Goal: Information Seeking & Learning: Learn about a topic

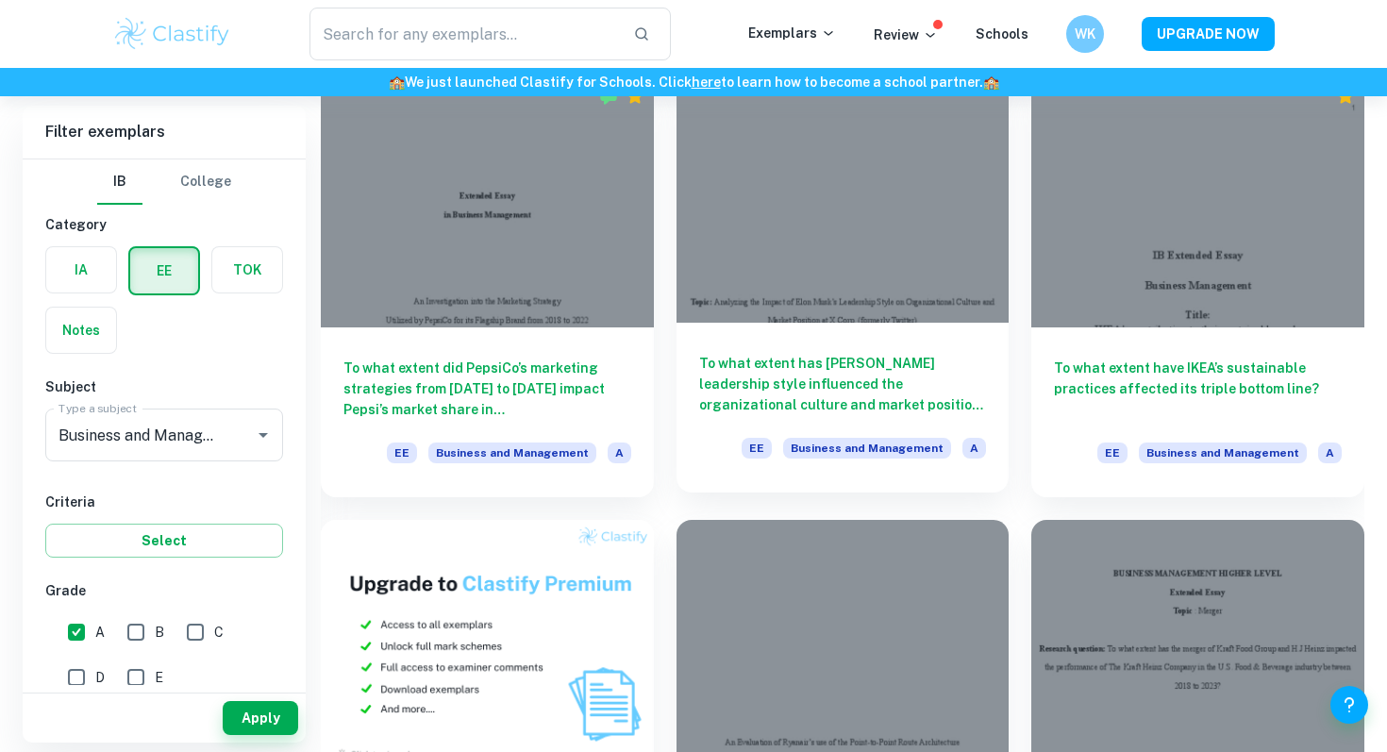
scroll to position [593, 0]
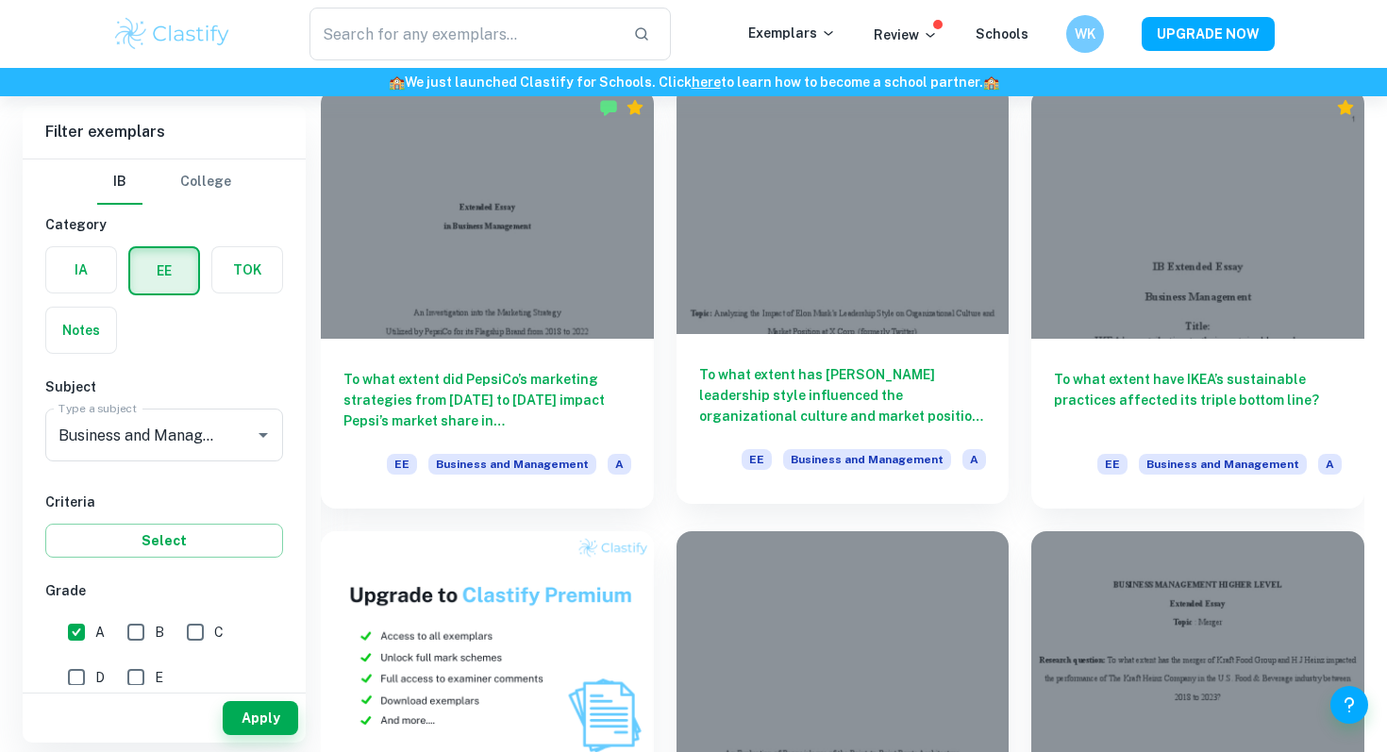
click at [837, 380] on h6 "To what extent has [PERSON_NAME] leadership style influenced the organizational…" at bounding box center [843, 395] width 288 height 62
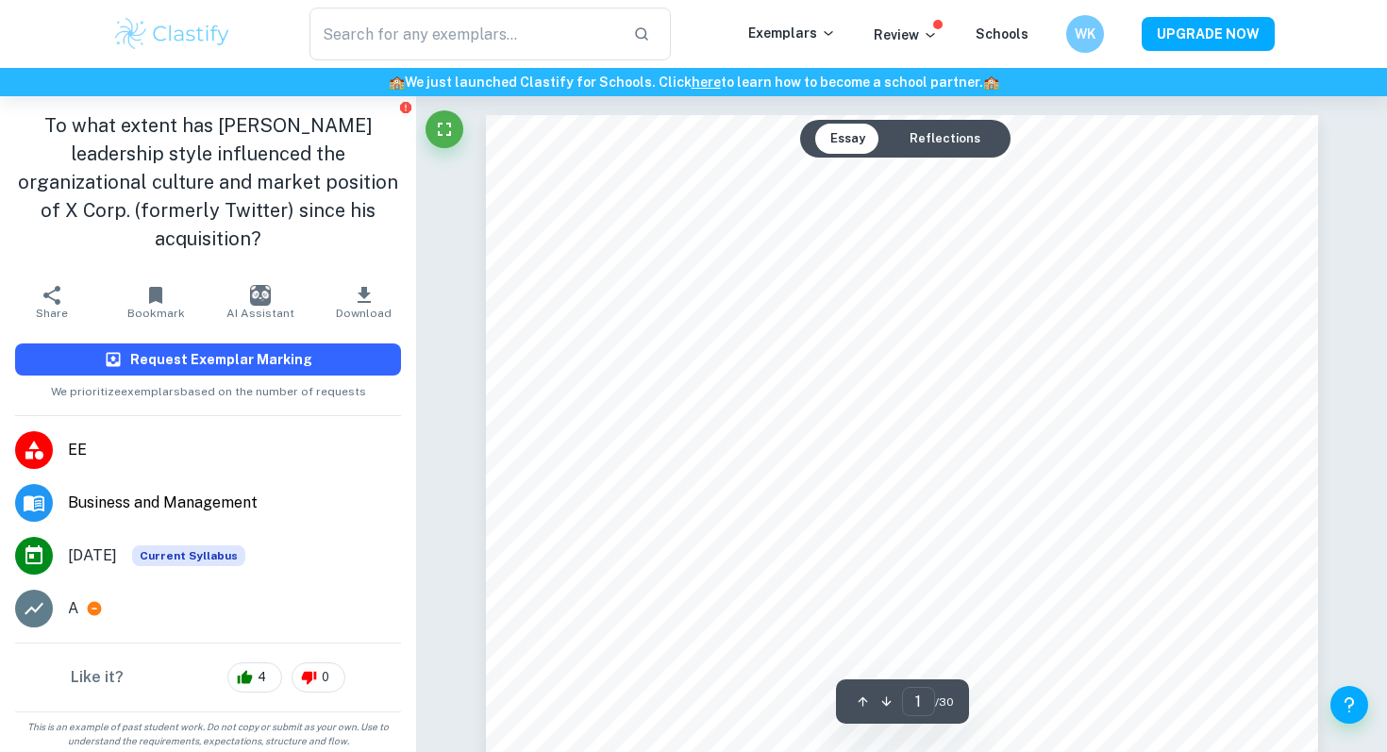
click at [381, 343] on button "Request Exemplar Marking" at bounding box center [208, 359] width 386 height 32
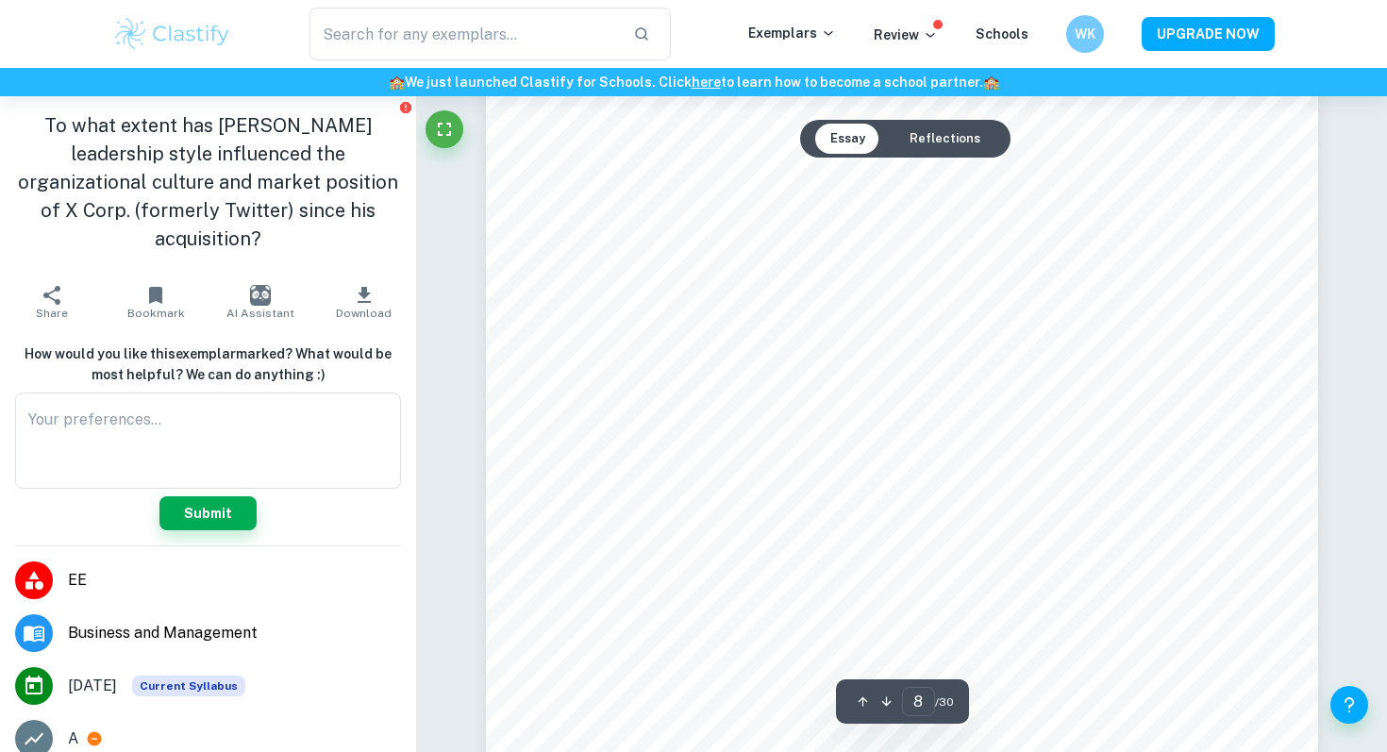
scroll to position [8214, 0]
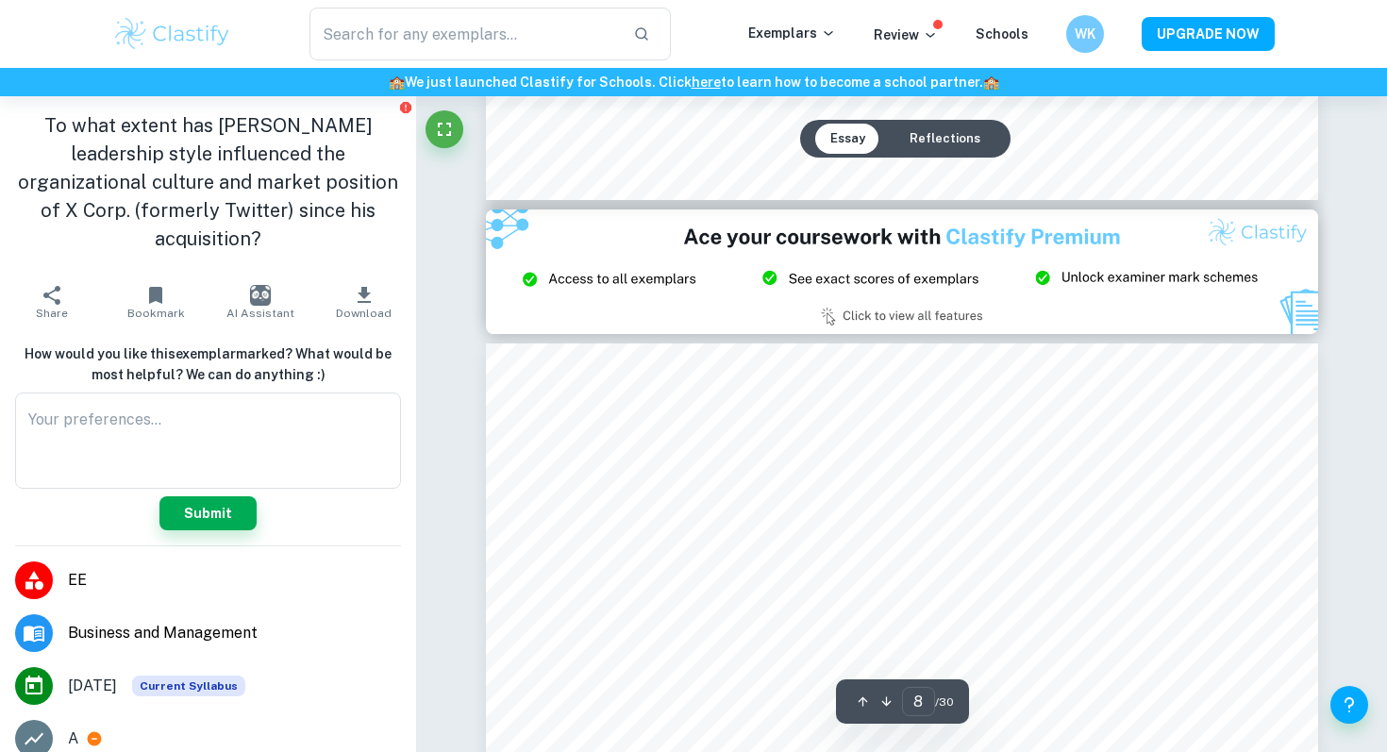
type input "9"
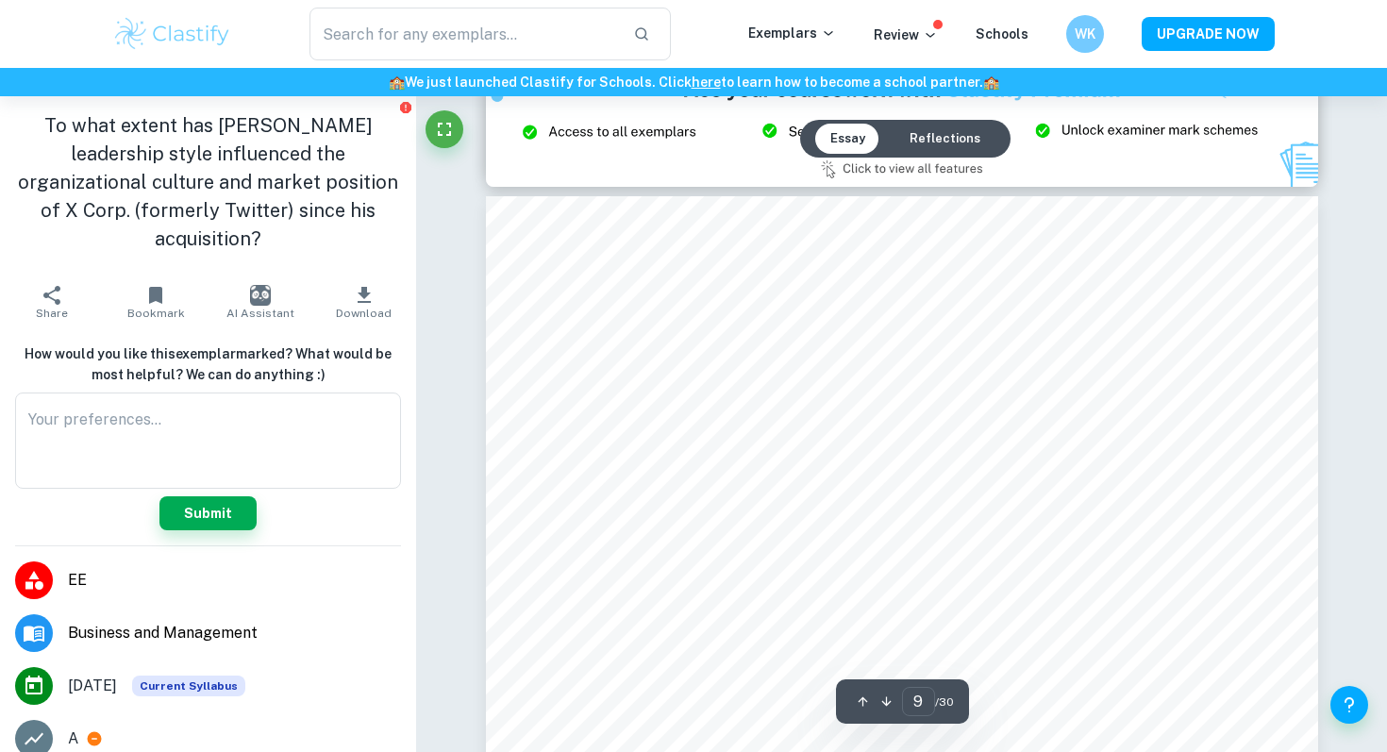
scroll to position [9114, 0]
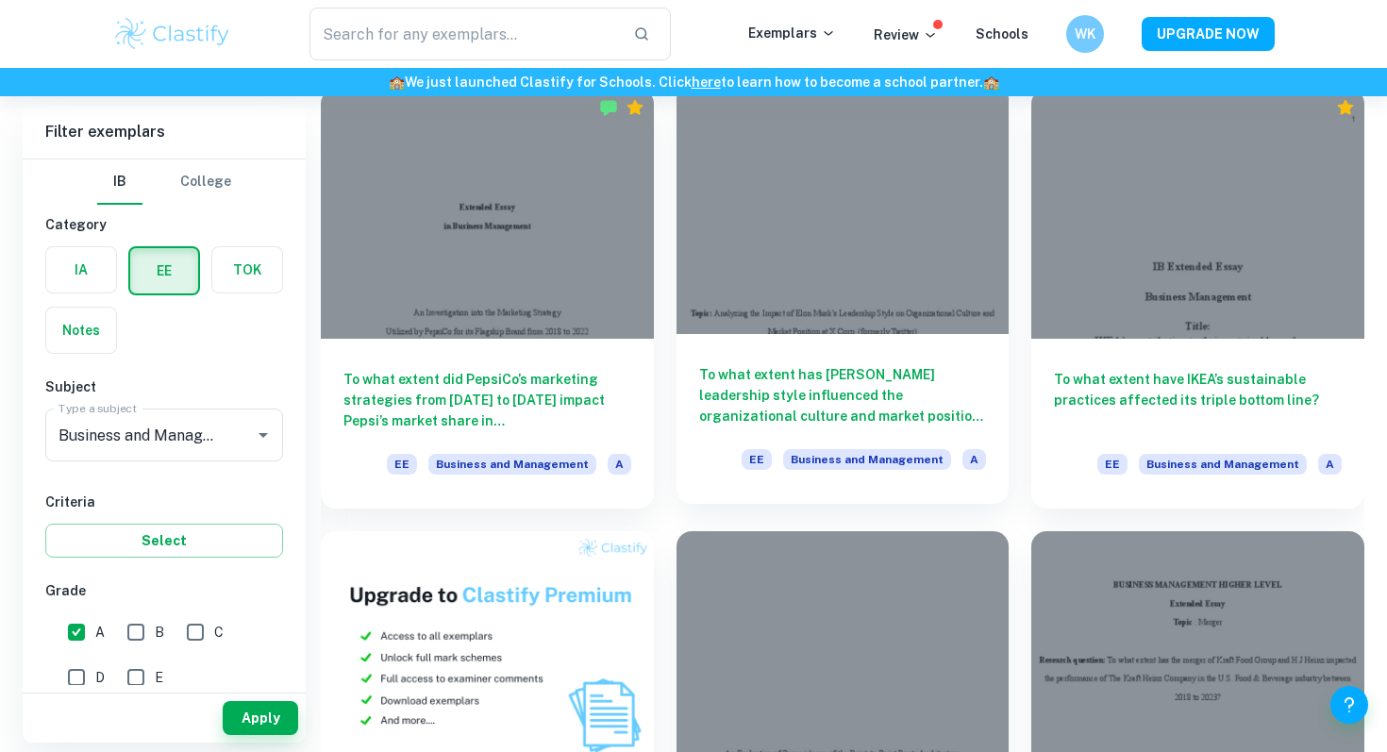
scroll to position [594, 0]
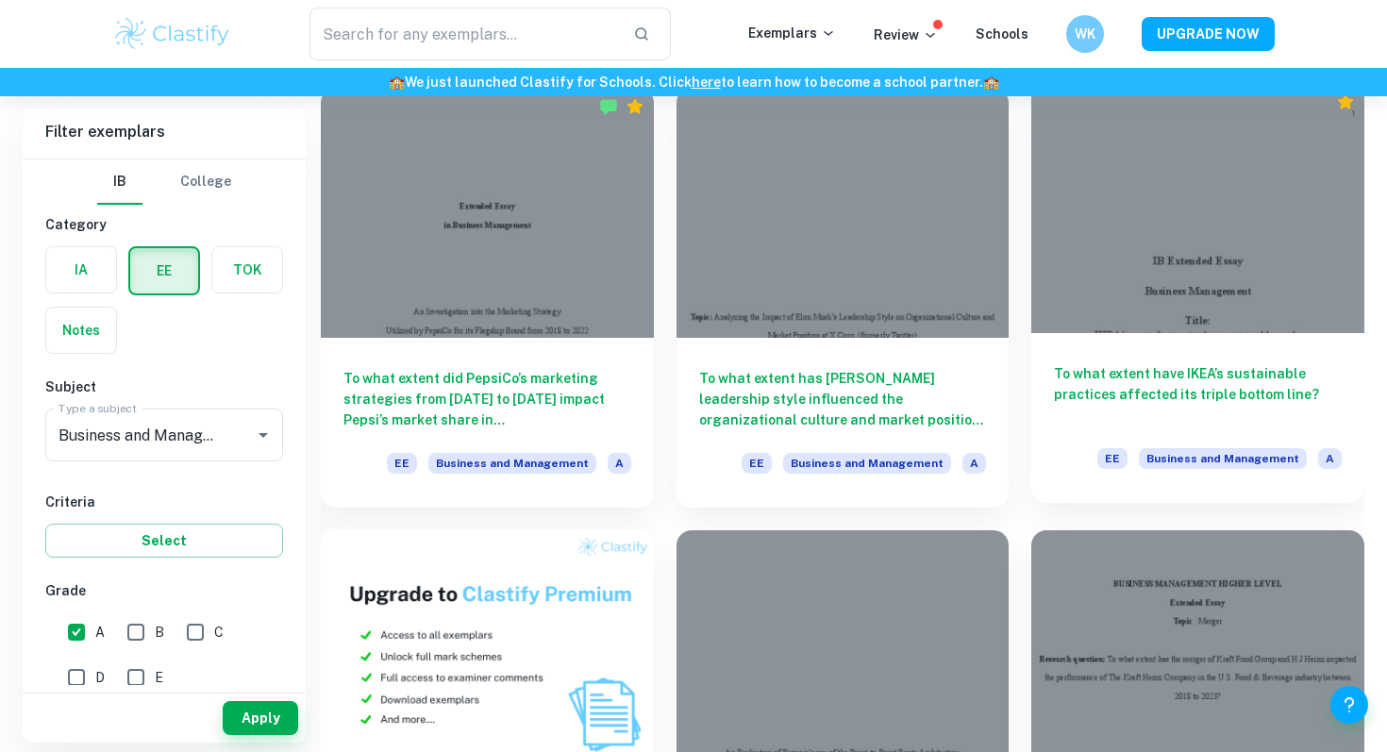
click at [1249, 361] on div "To what extent have IKEA’s sustainable practices affected its triple bottom lin…" at bounding box center [1197, 418] width 333 height 170
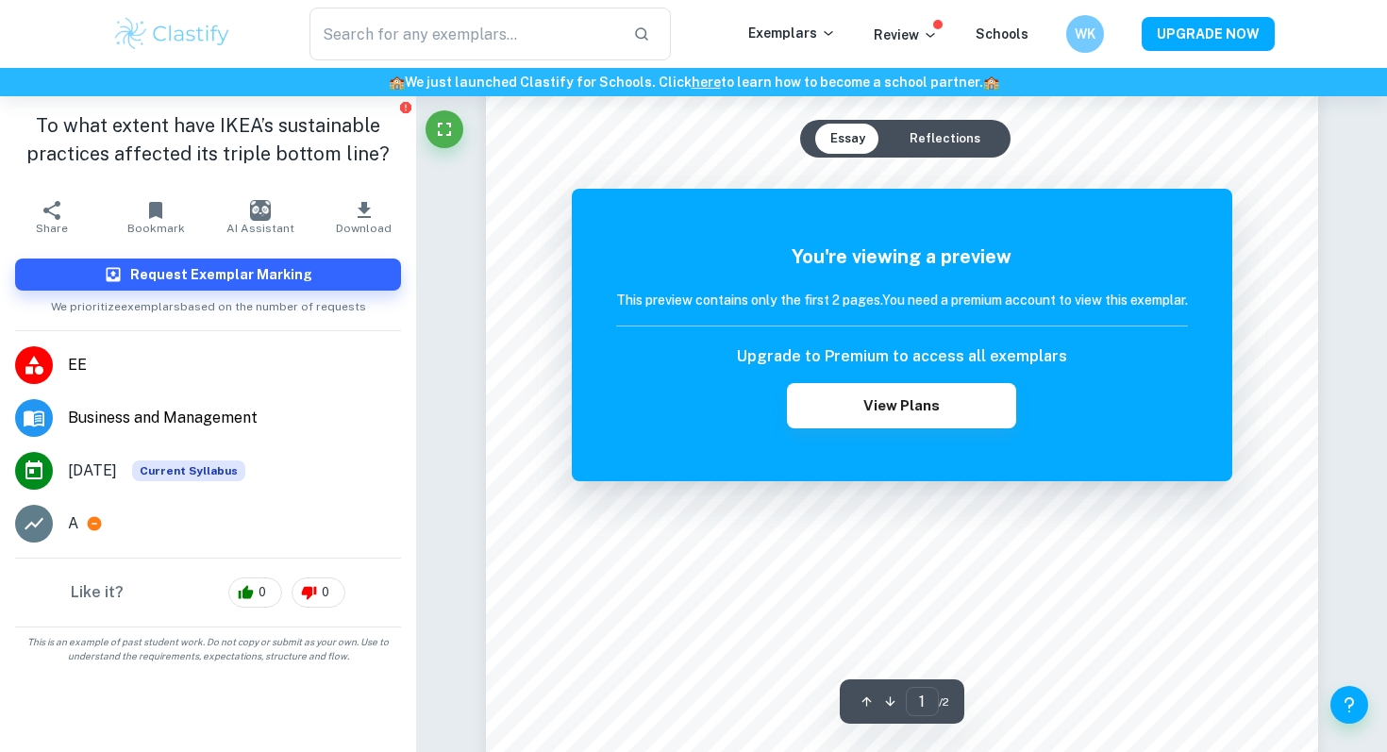
scroll to position [669, 0]
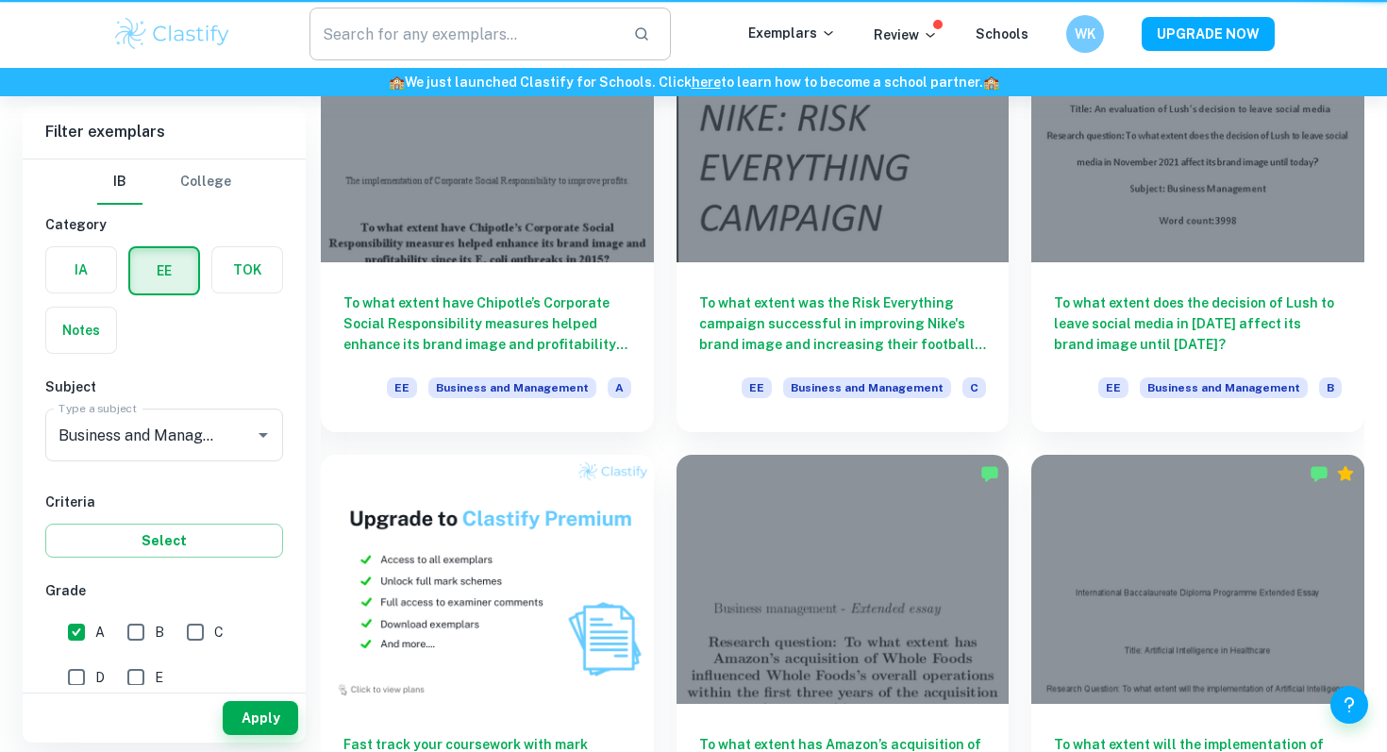
scroll to position [594, 0]
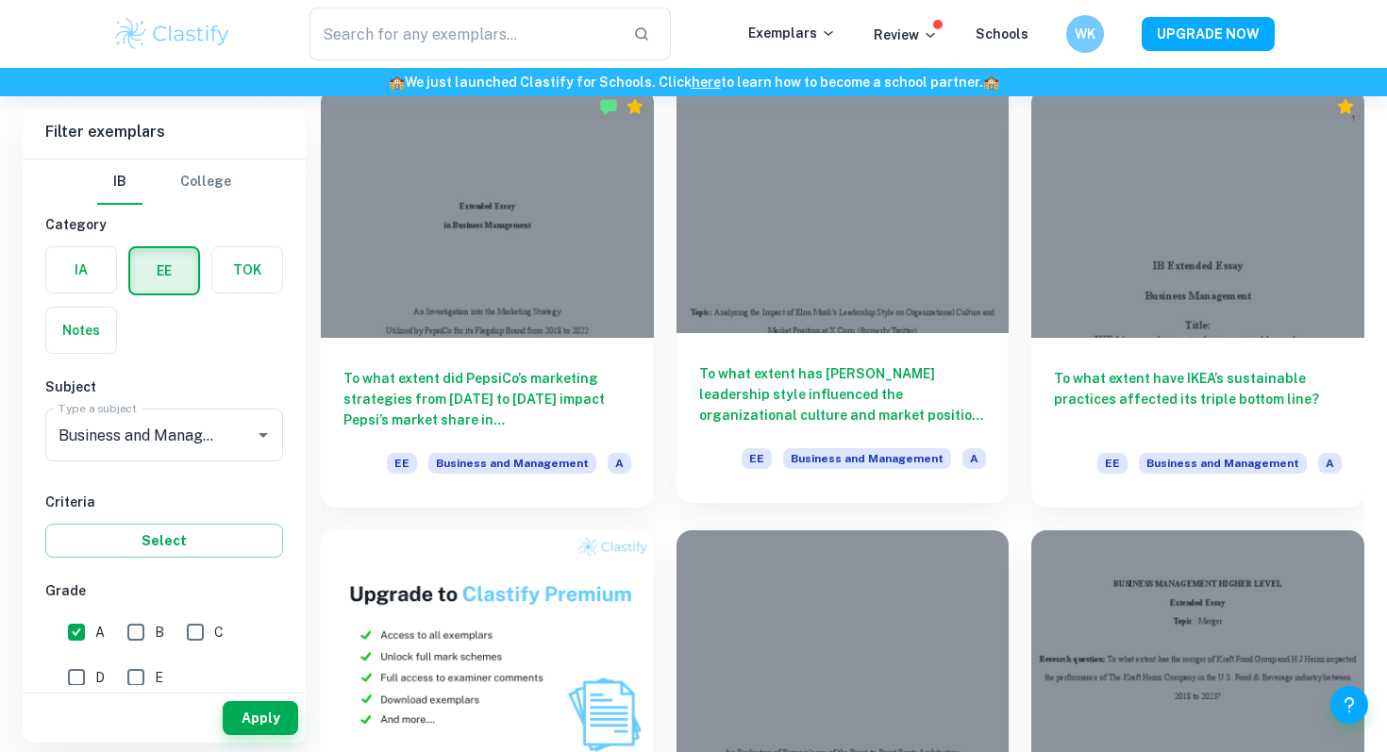
click at [764, 393] on h6 "To what extent has [PERSON_NAME] leadership style influenced the organizational…" at bounding box center [843, 394] width 288 height 62
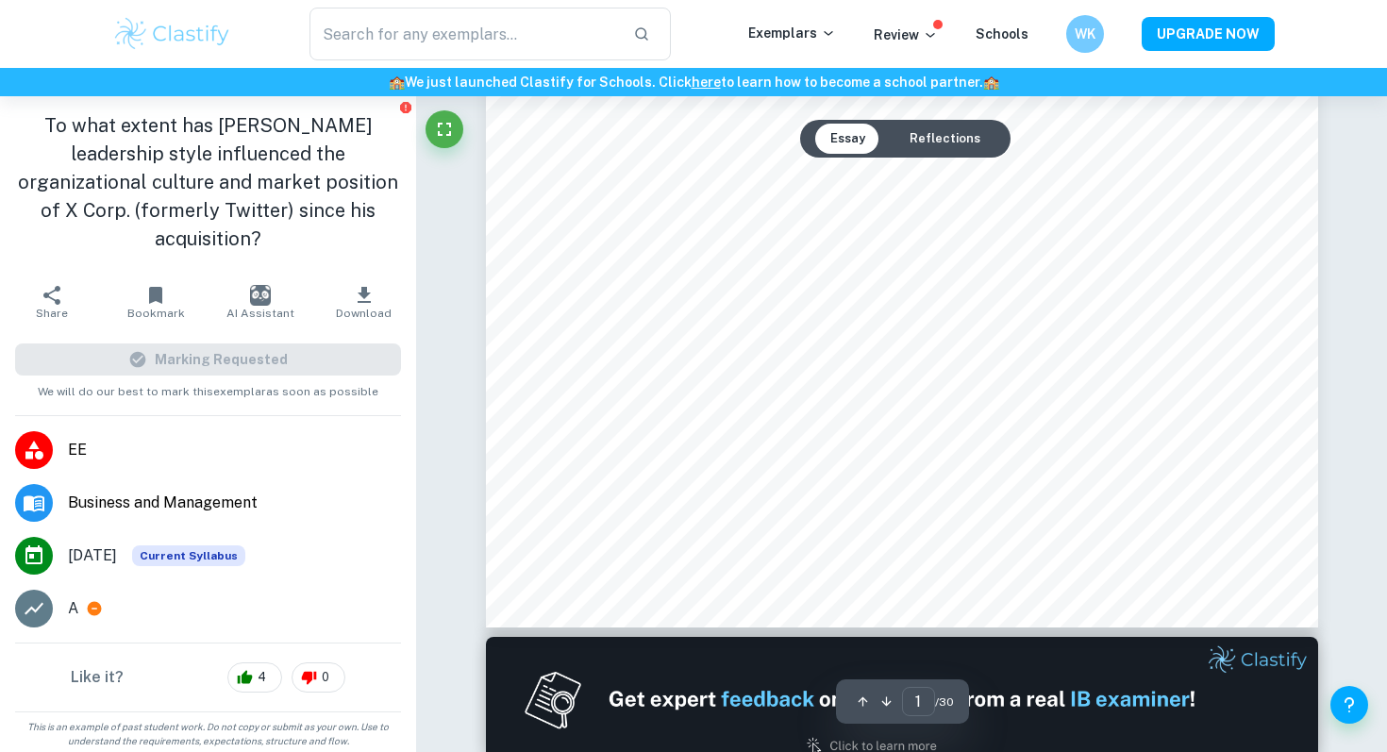
scroll to position [632, 0]
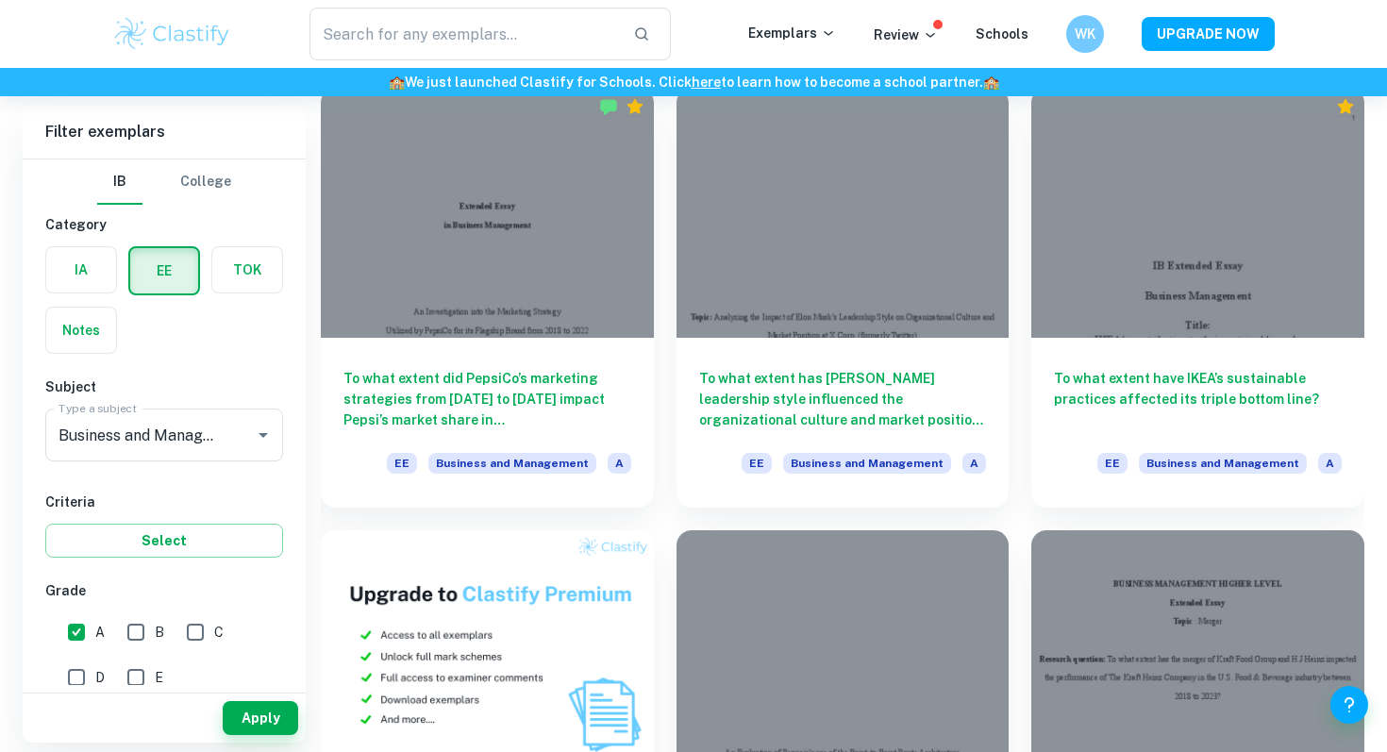
scroll to position [768, 0]
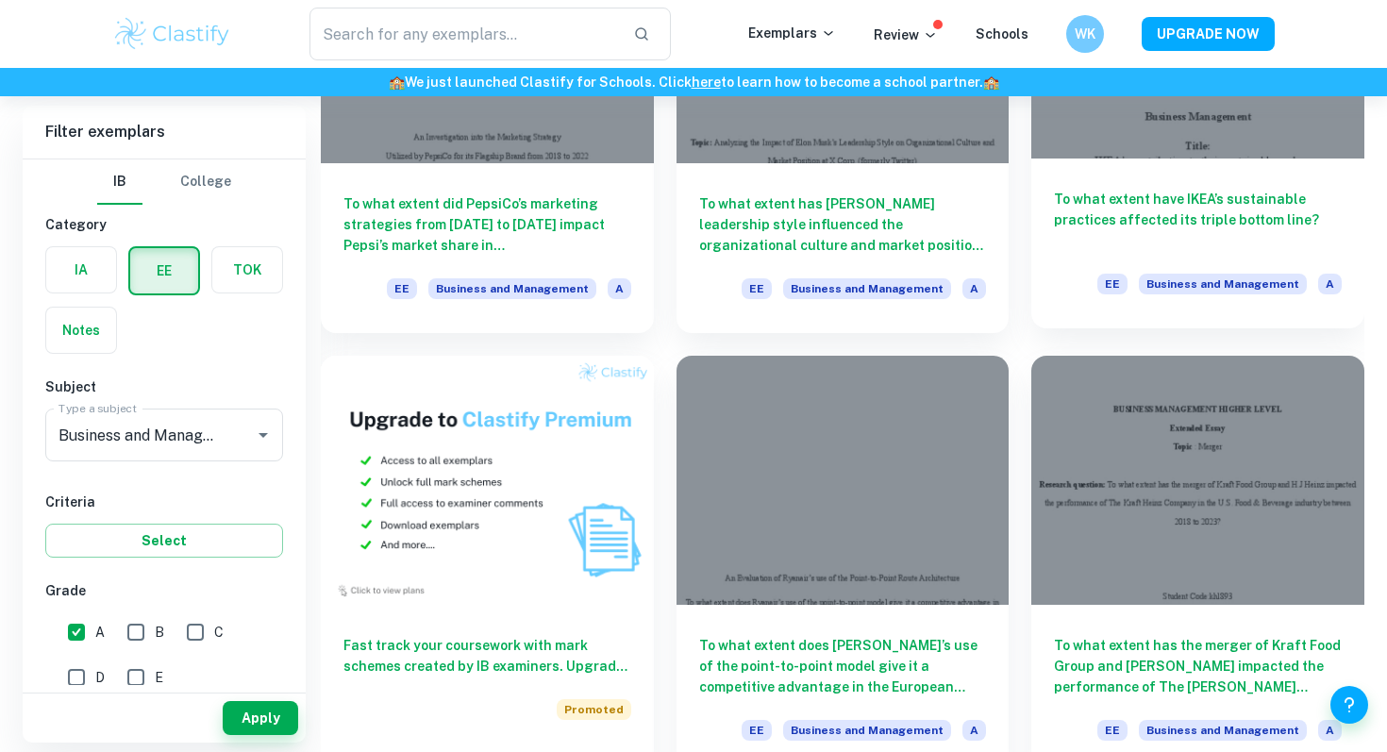
click at [1267, 221] on h6 "To what extent have IKEA’s sustainable practices affected its triple bottom lin…" at bounding box center [1198, 220] width 288 height 62
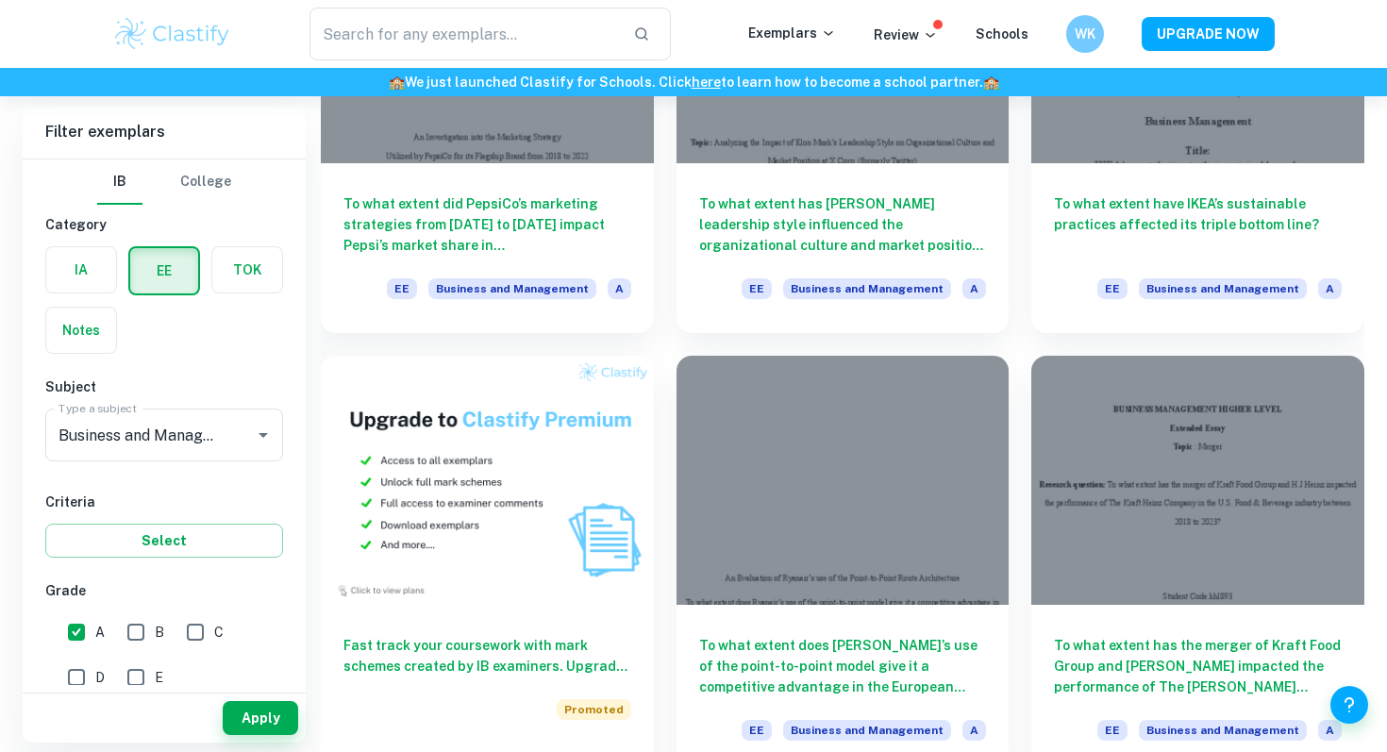
scroll to position [791, 0]
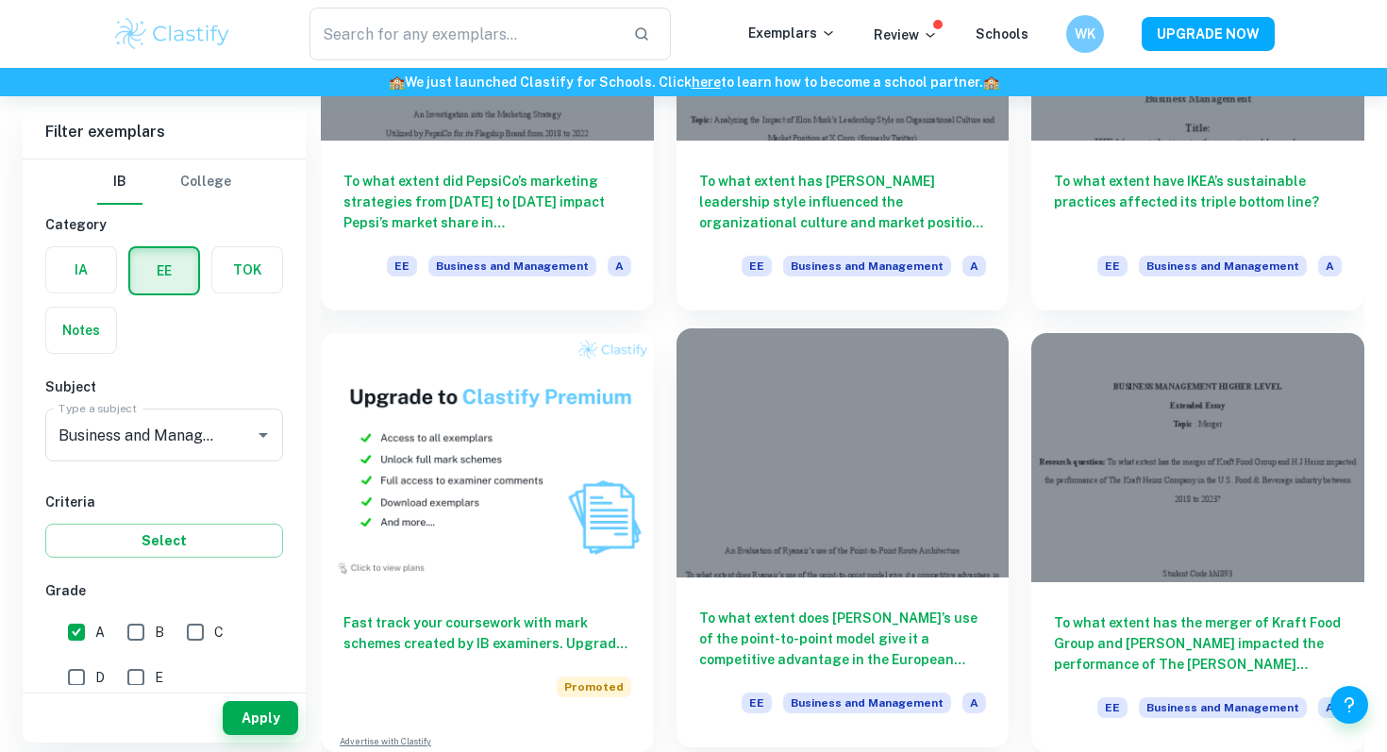
click at [839, 620] on h6 "To what extent does [PERSON_NAME]’s use of the point-to-point model give it a c…" at bounding box center [843, 639] width 288 height 62
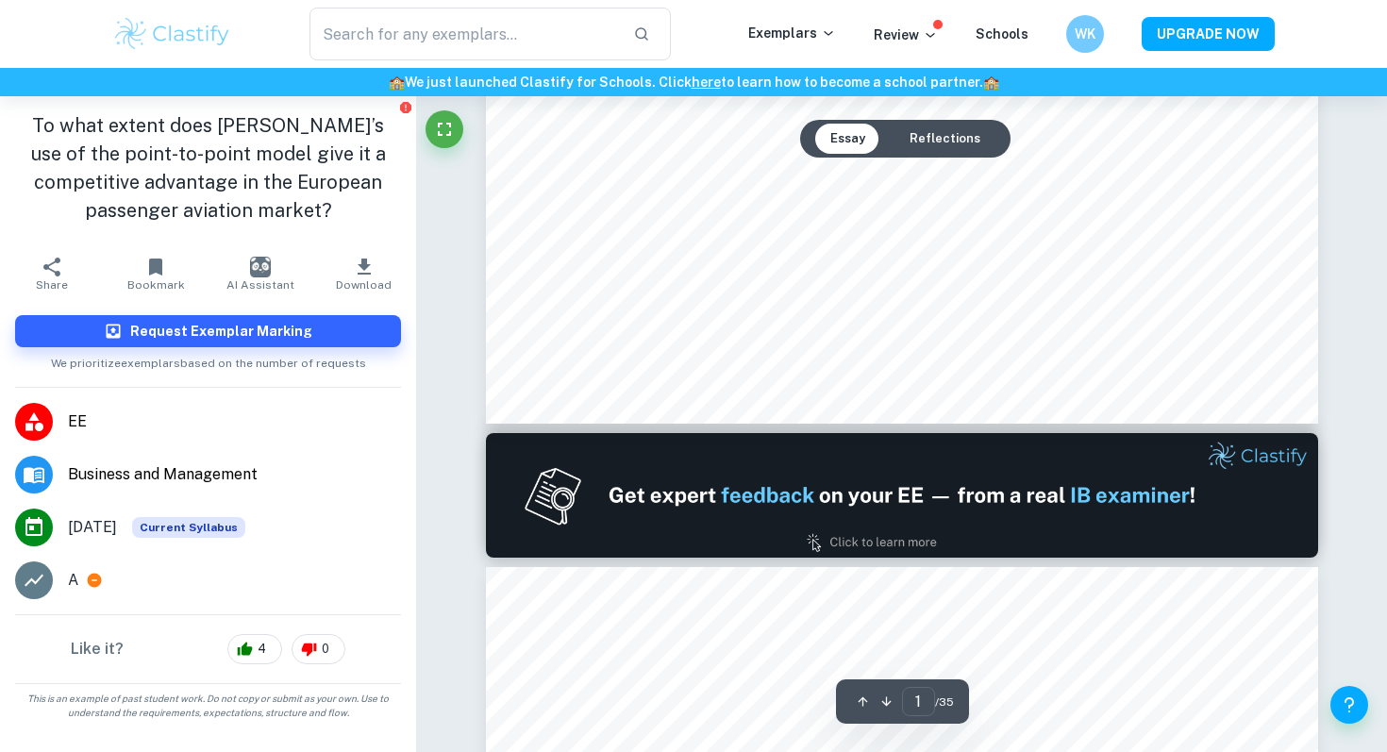
type input "2"
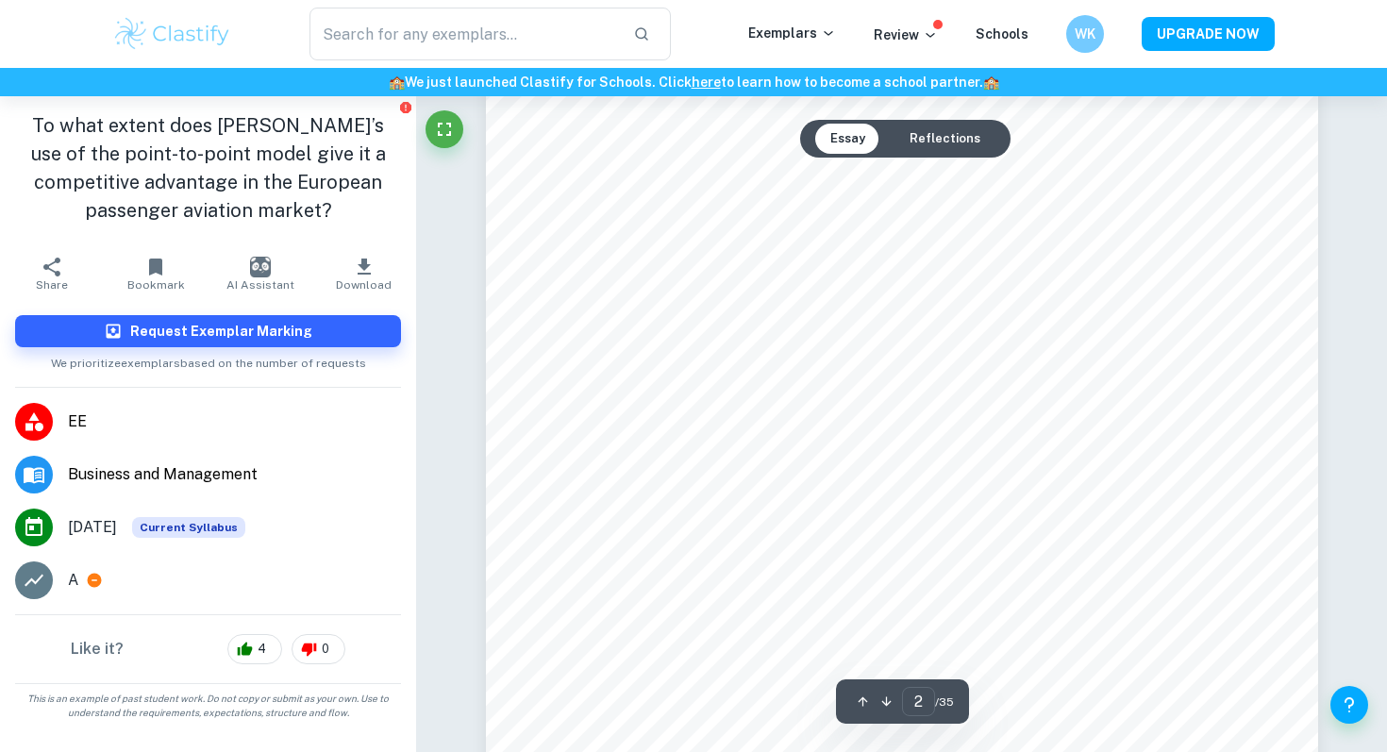
scroll to position [1414, 0]
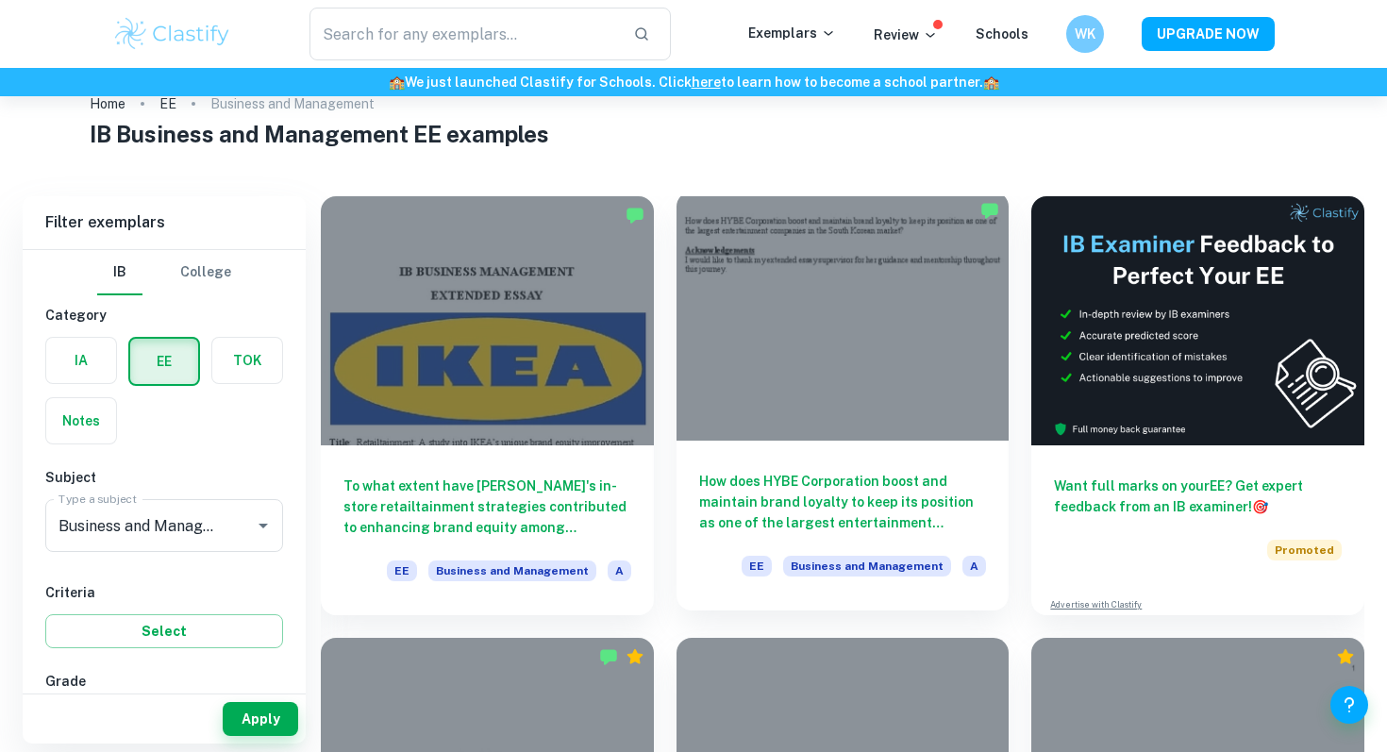
scroll to position [44, 0]
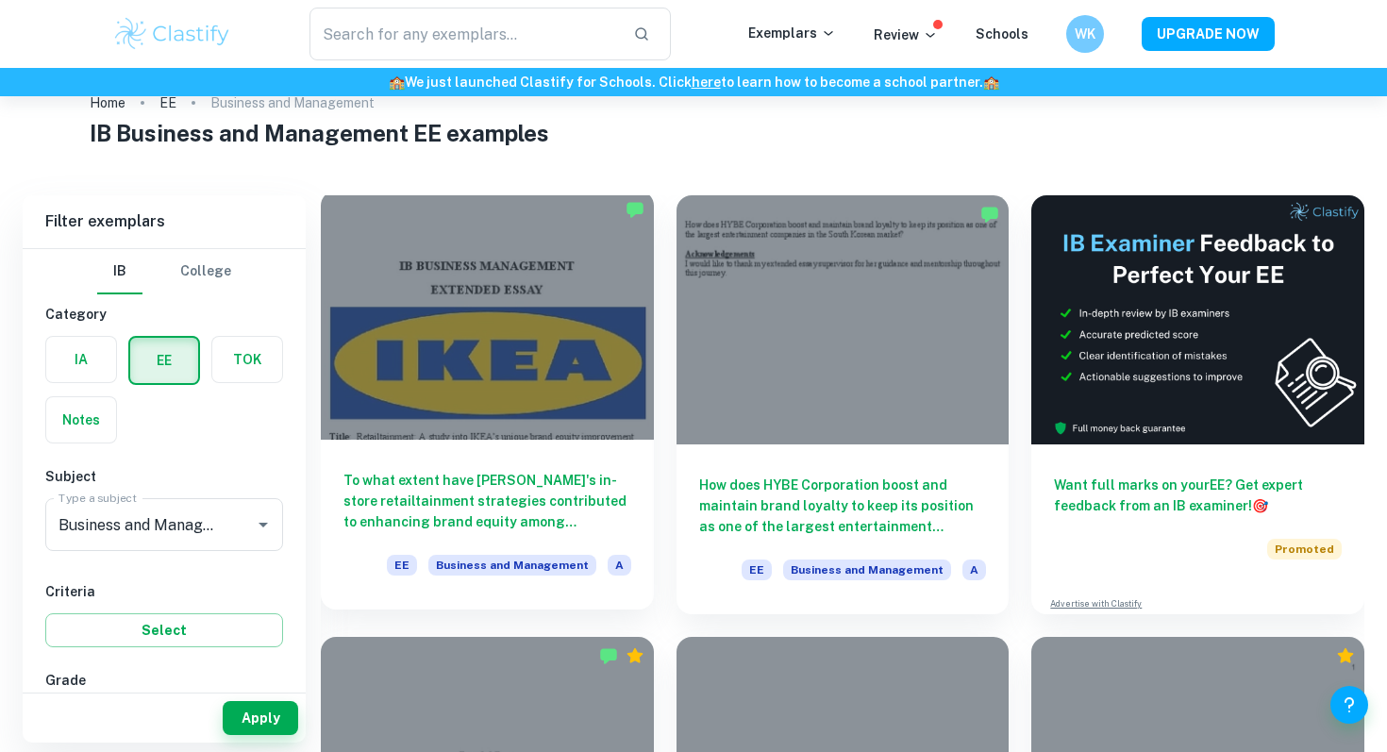
click at [586, 528] on h6 "To what extent have [PERSON_NAME]'s in-store retailtainment strategies contribu…" at bounding box center [487, 501] width 288 height 62
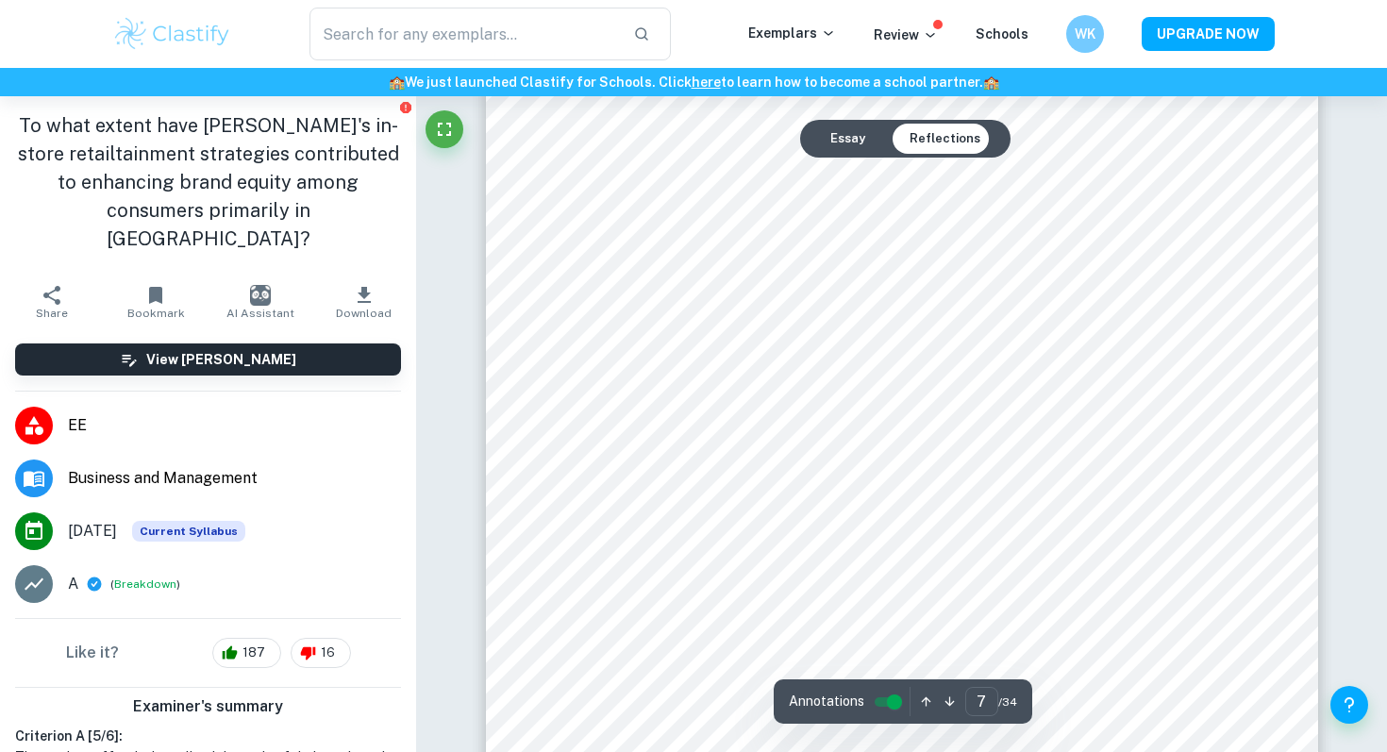
scroll to position [7467, 0]
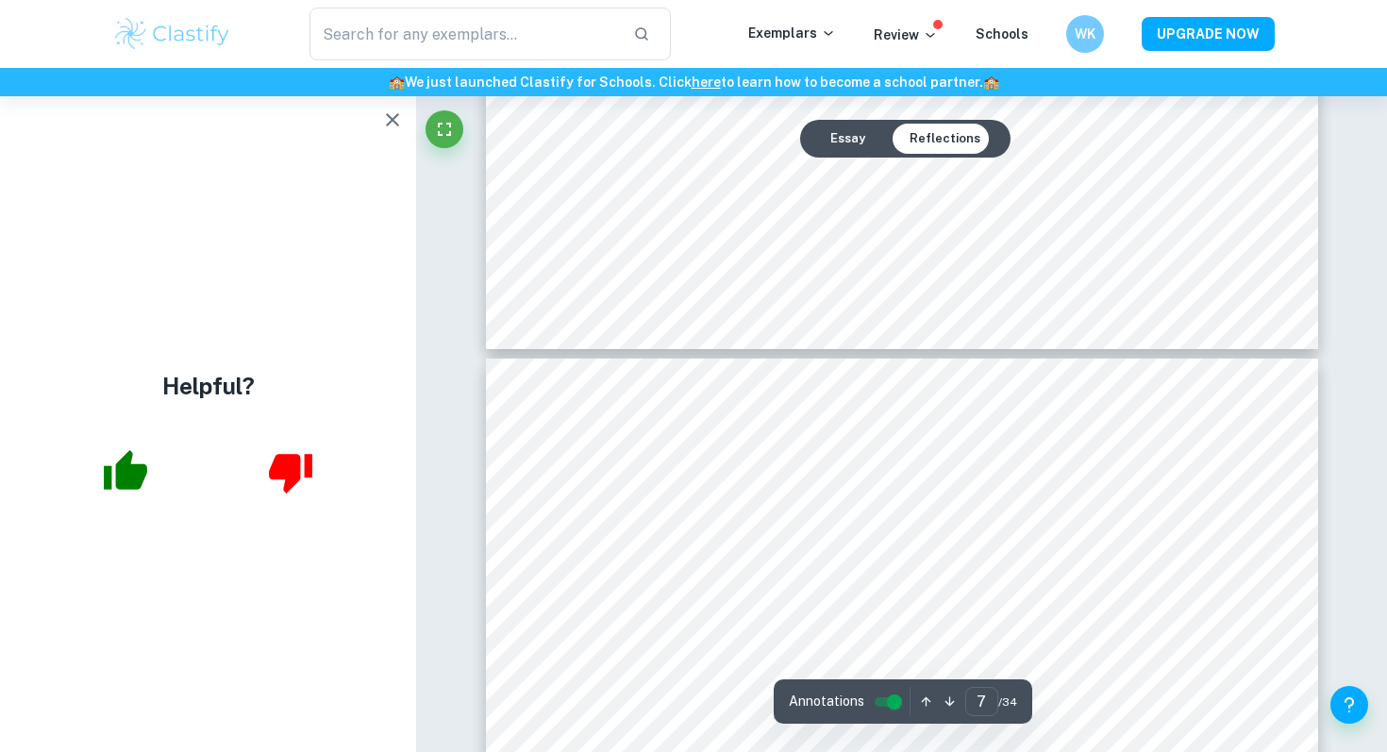
type input "8"
click at [394, 121] on icon "button" at bounding box center [392, 119] width 13 height 13
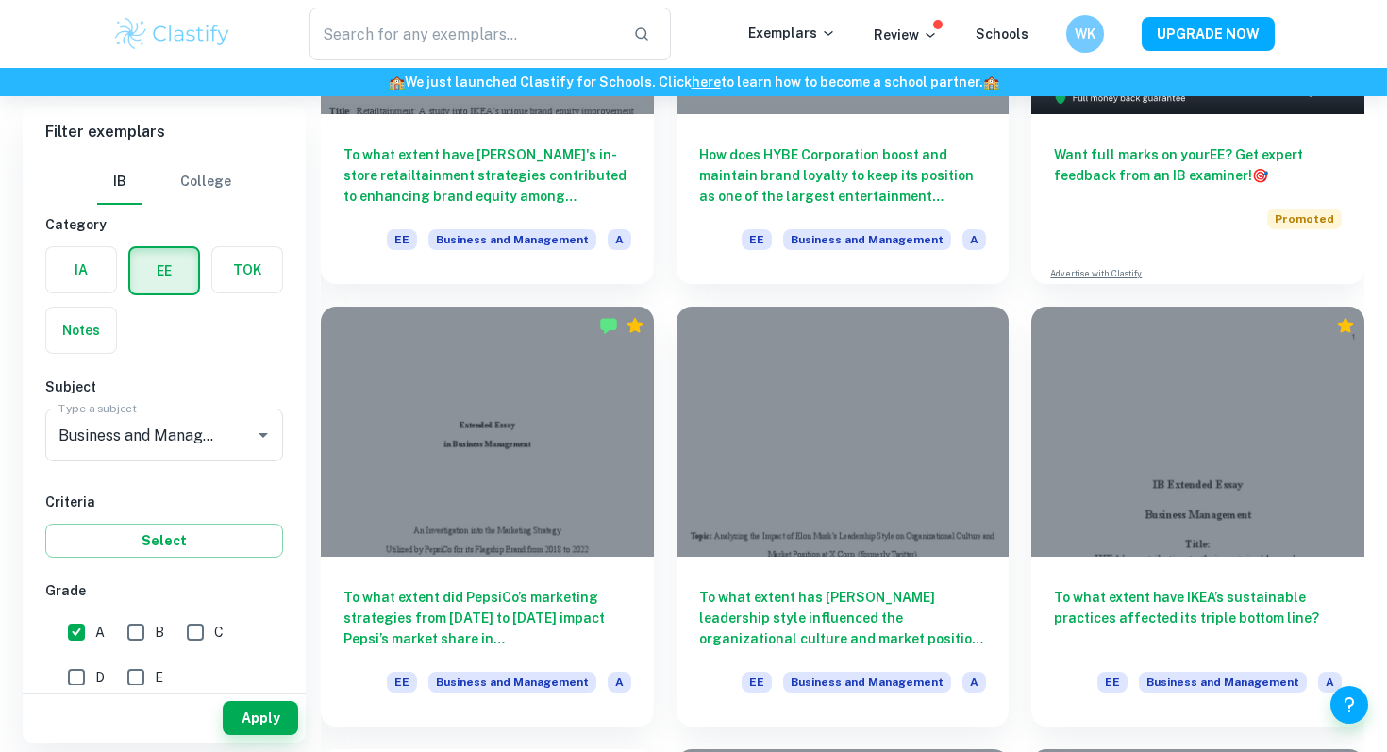
scroll to position [427, 0]
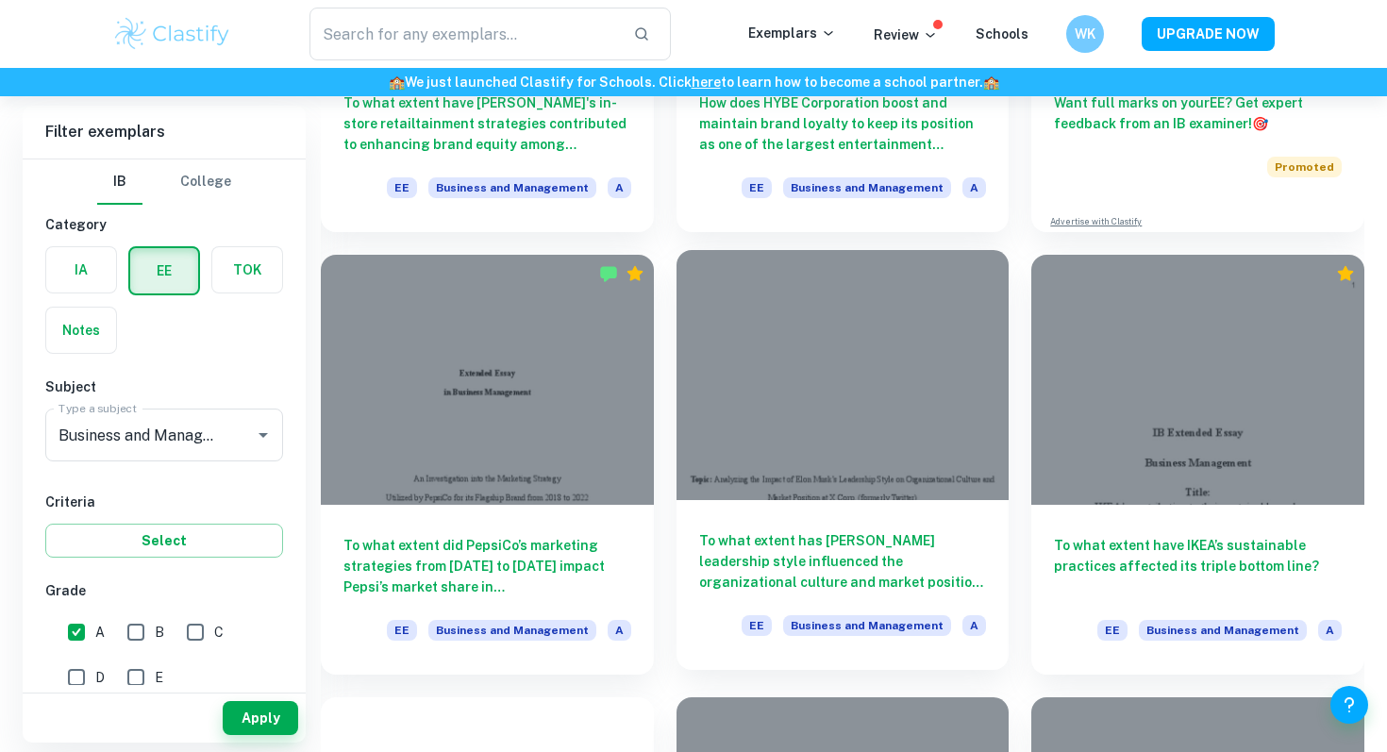
click at [761, 563] on h6 "To what extent has [PERSON_NAME] leadership style influenced the organizational…" at bounding box center [843, 561] width 288 height 62
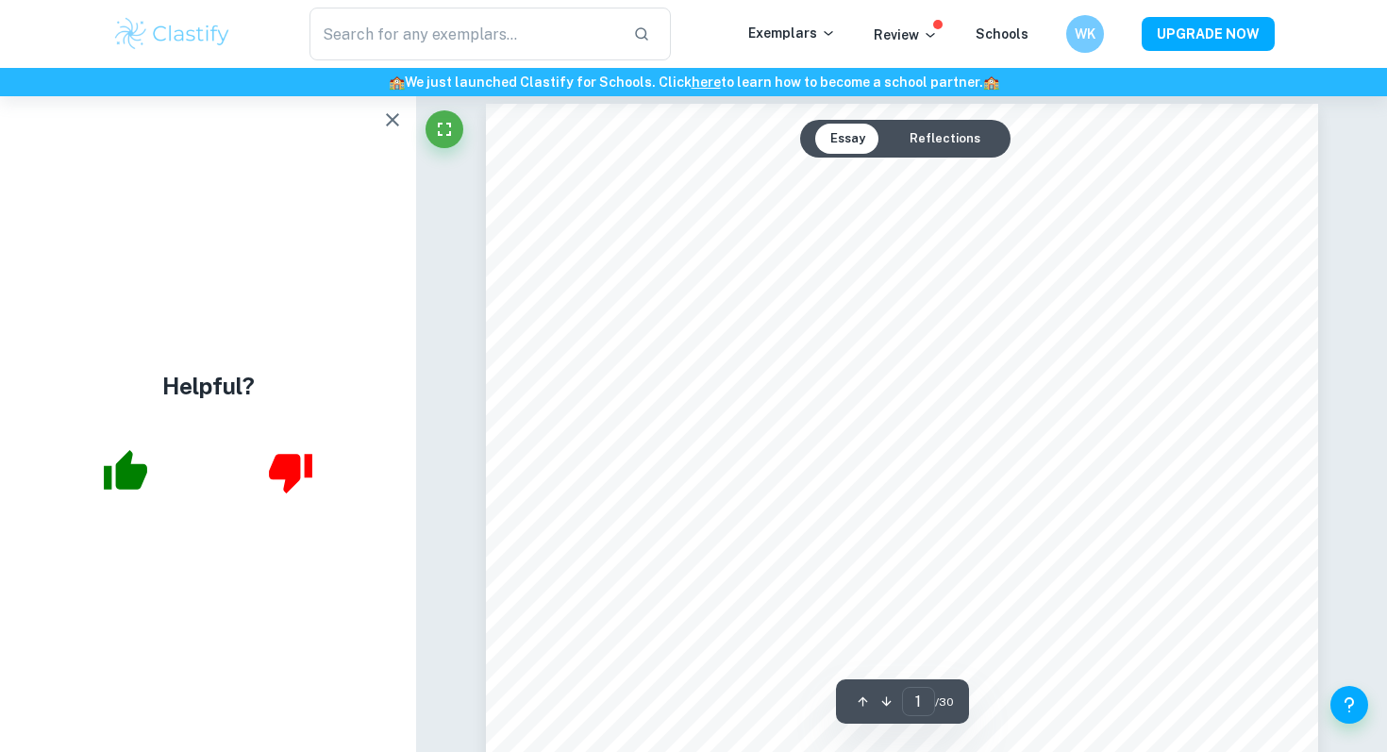
scroll to position [13, 0]
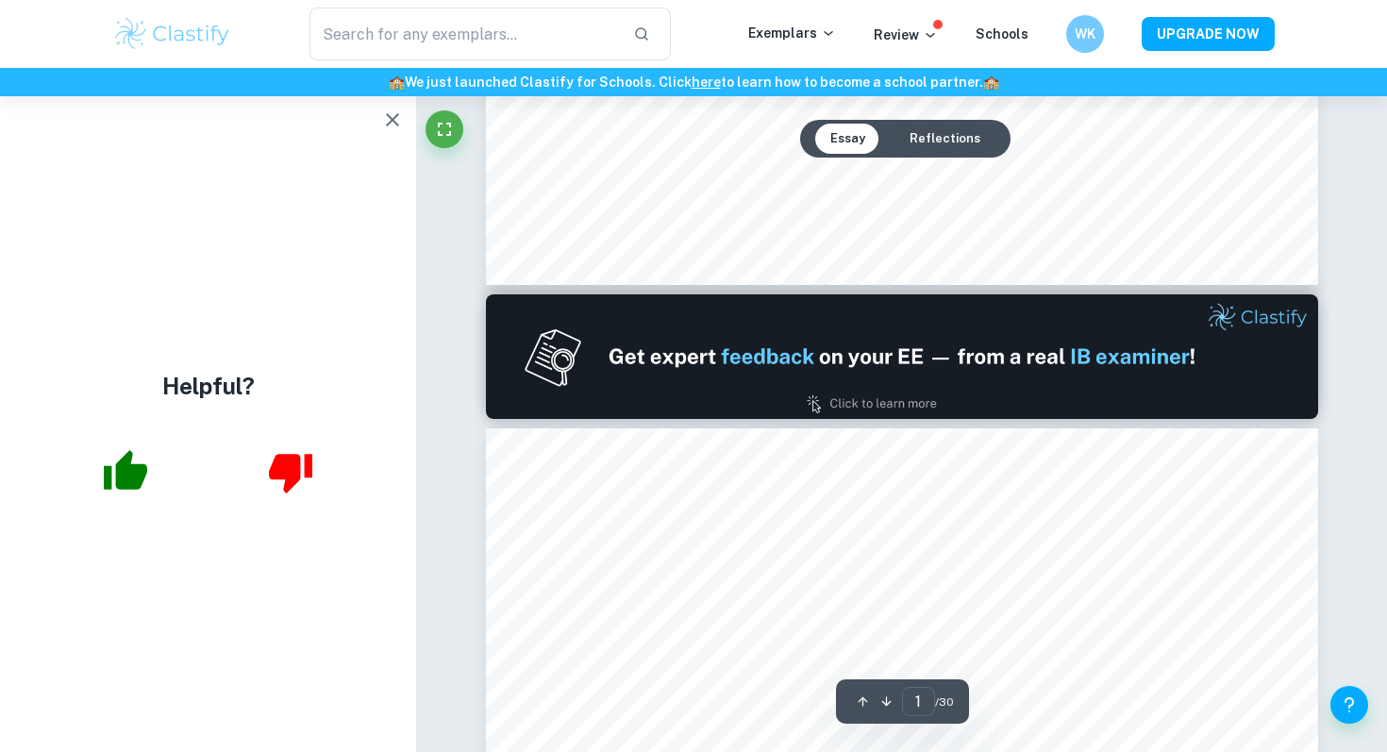
type input "2"
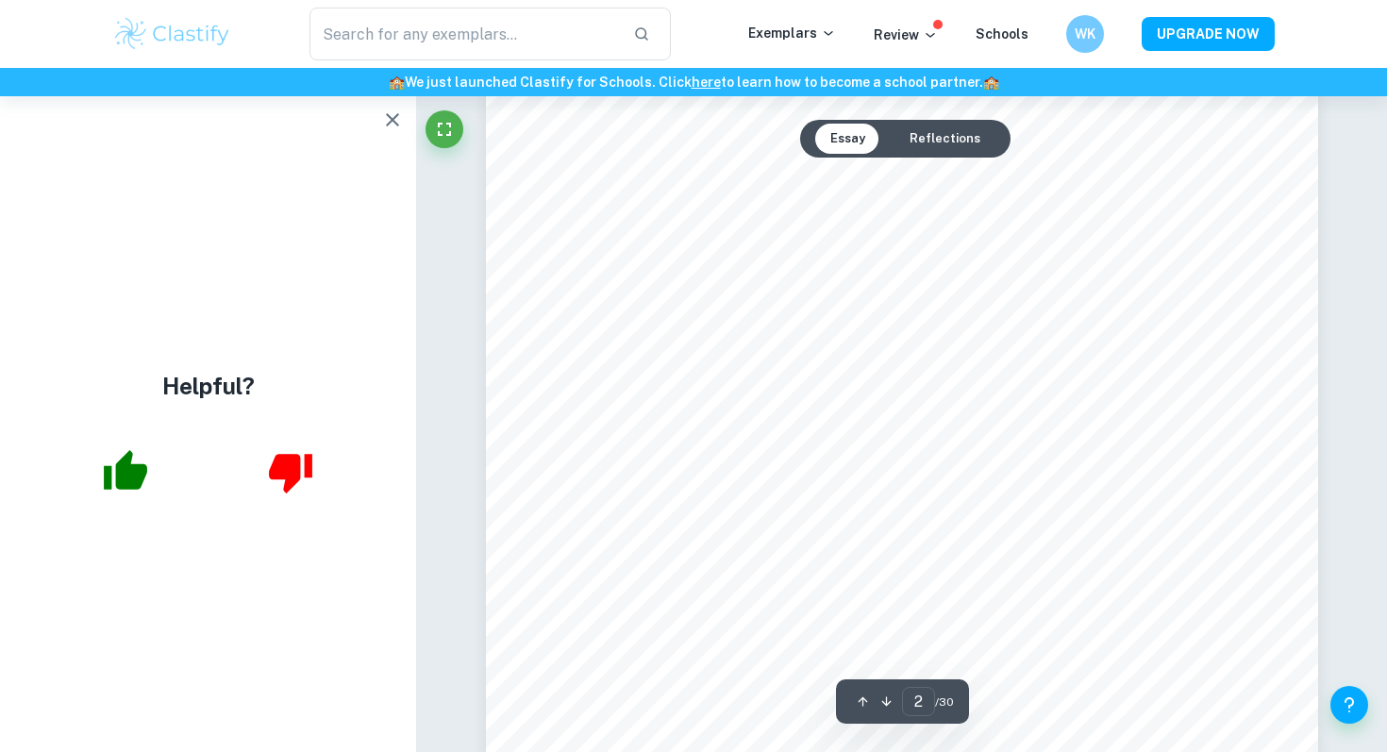
scroll to position [1649, 0]
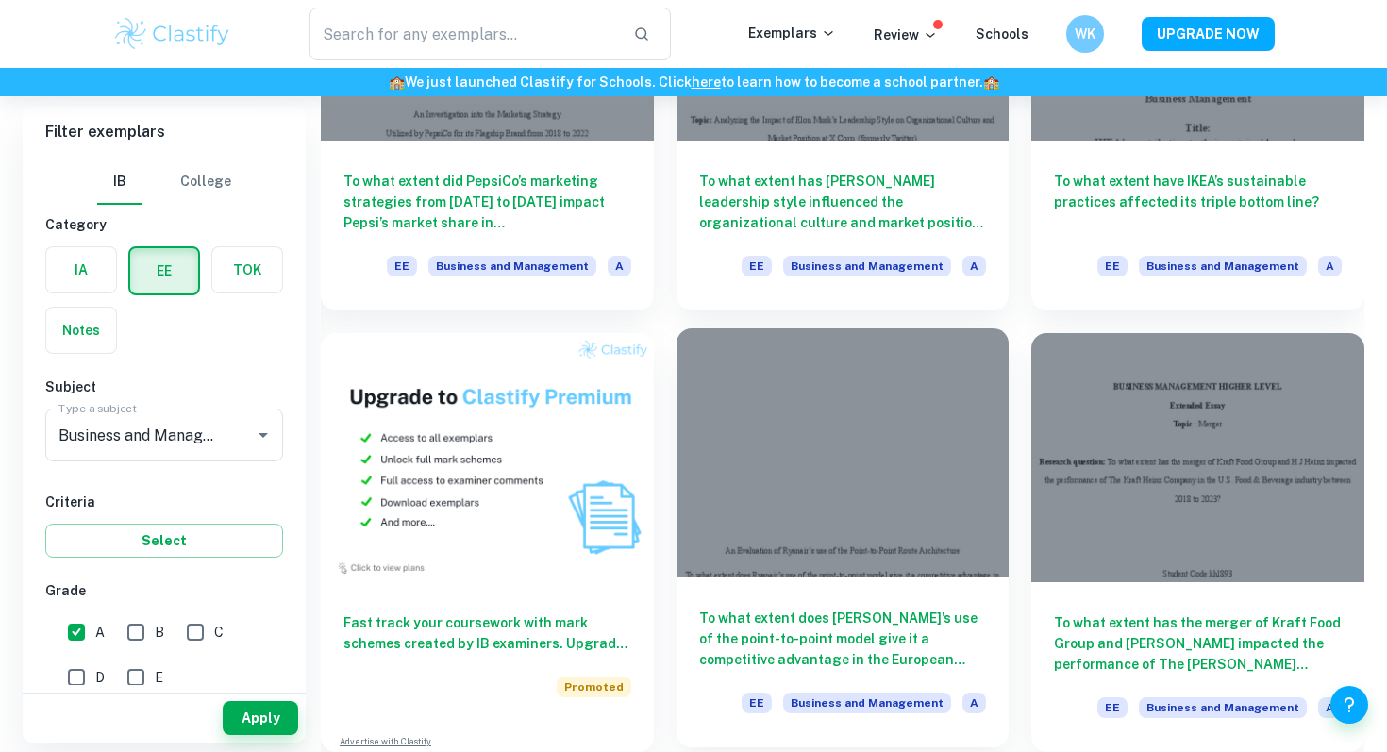
scroll to position [791, 0]
click at [781, 637] on h6 "To what extent does [PERSON_NAME]’s use of the point-to-point model give it a c…" at bounding box center [843, 639] width 288 height 62
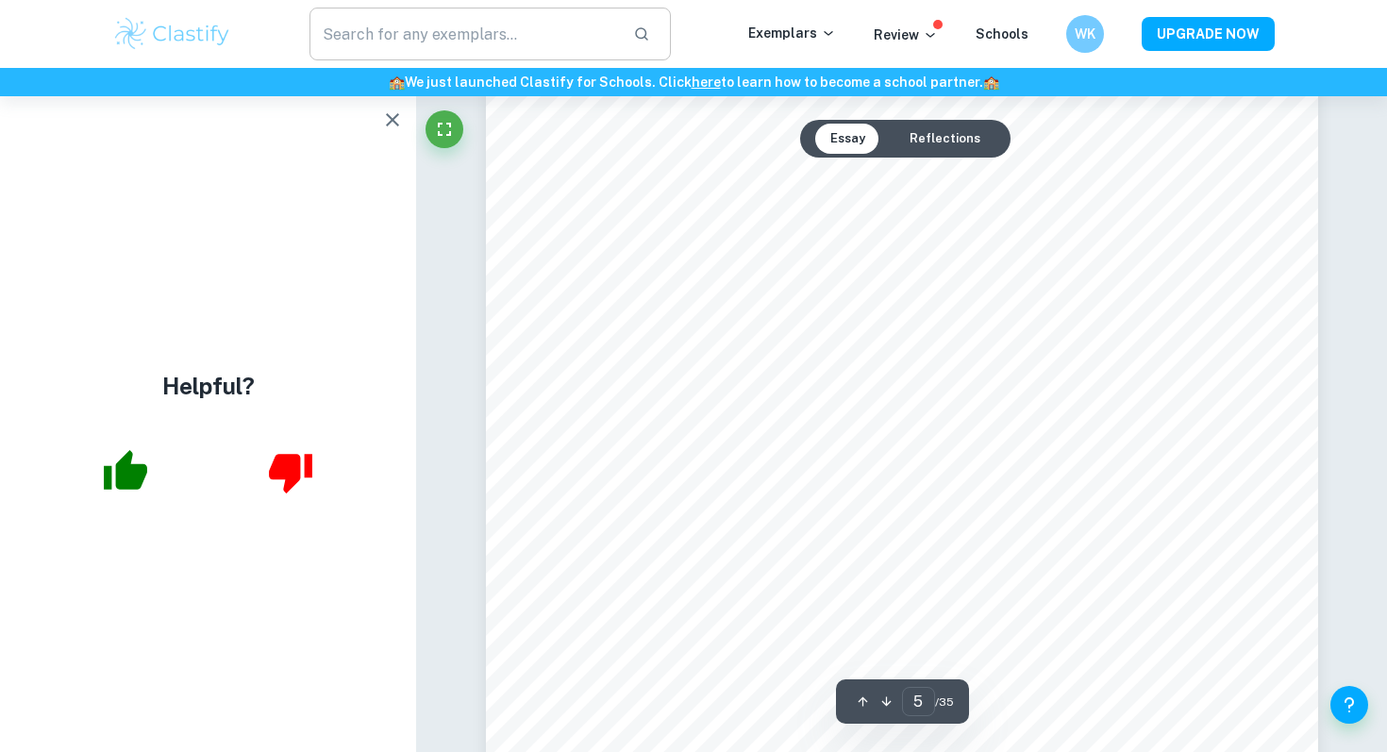
scroll to position [5050, 0]
type input "6"
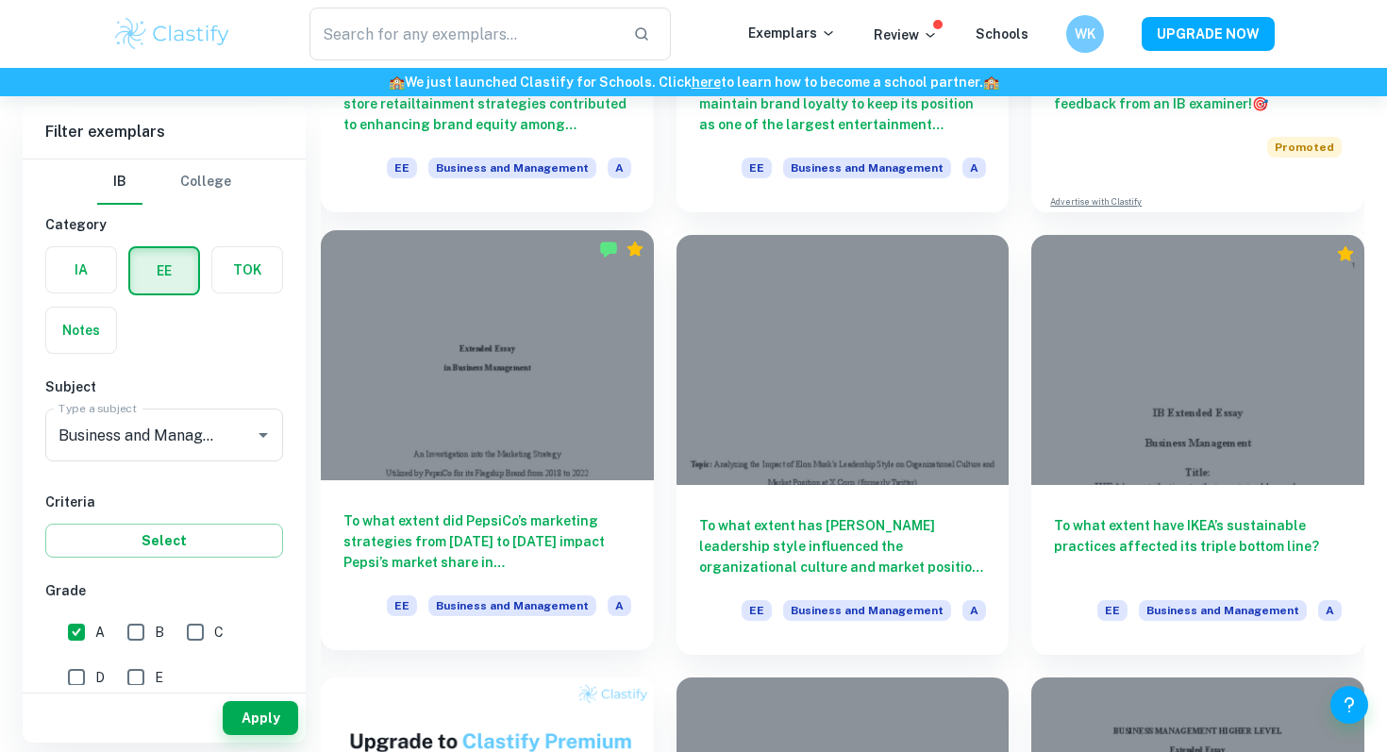
scroll to position [402, 0]
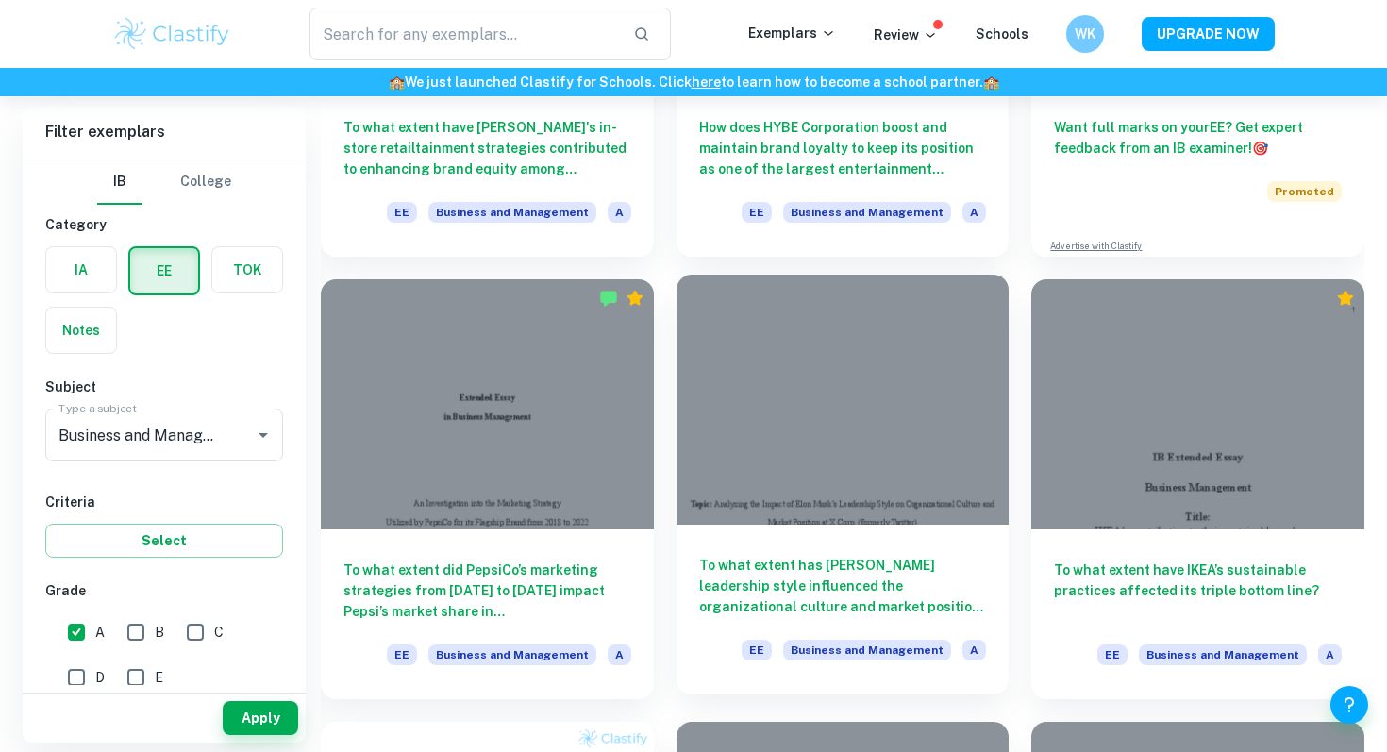
click at [755, 549] on div "To what extent has [PERSON_NAME] leadership style influenced the organizational…" at bounding box center [843, 610] width 333 height 170
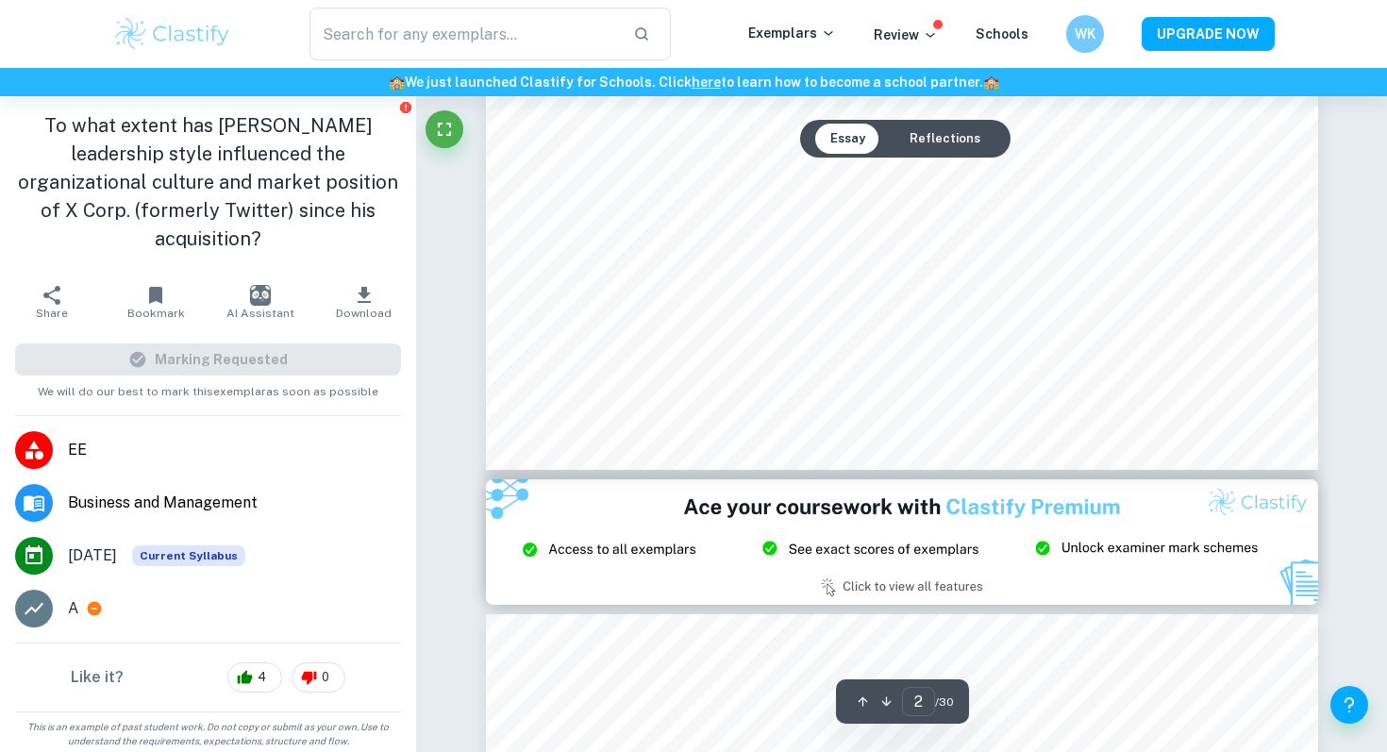
scroll to position [2253, 0]
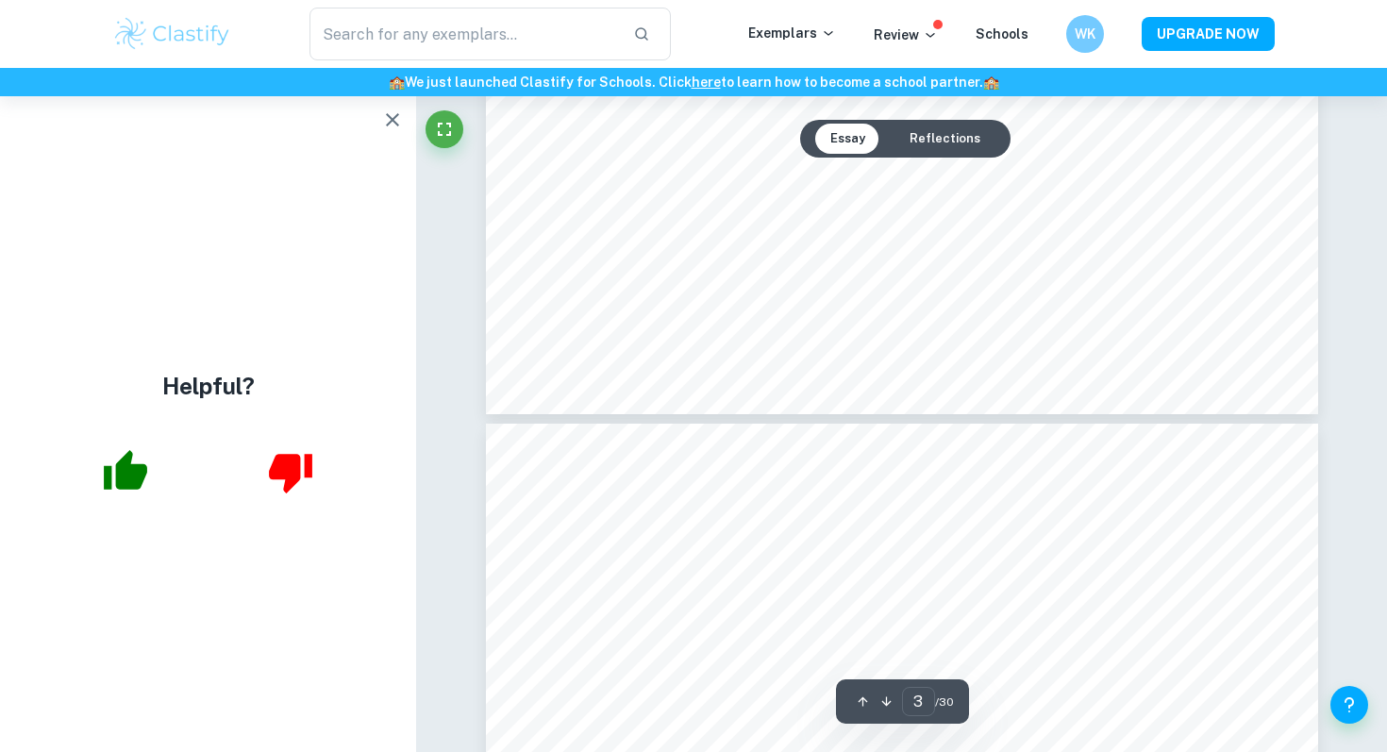
type input "4"
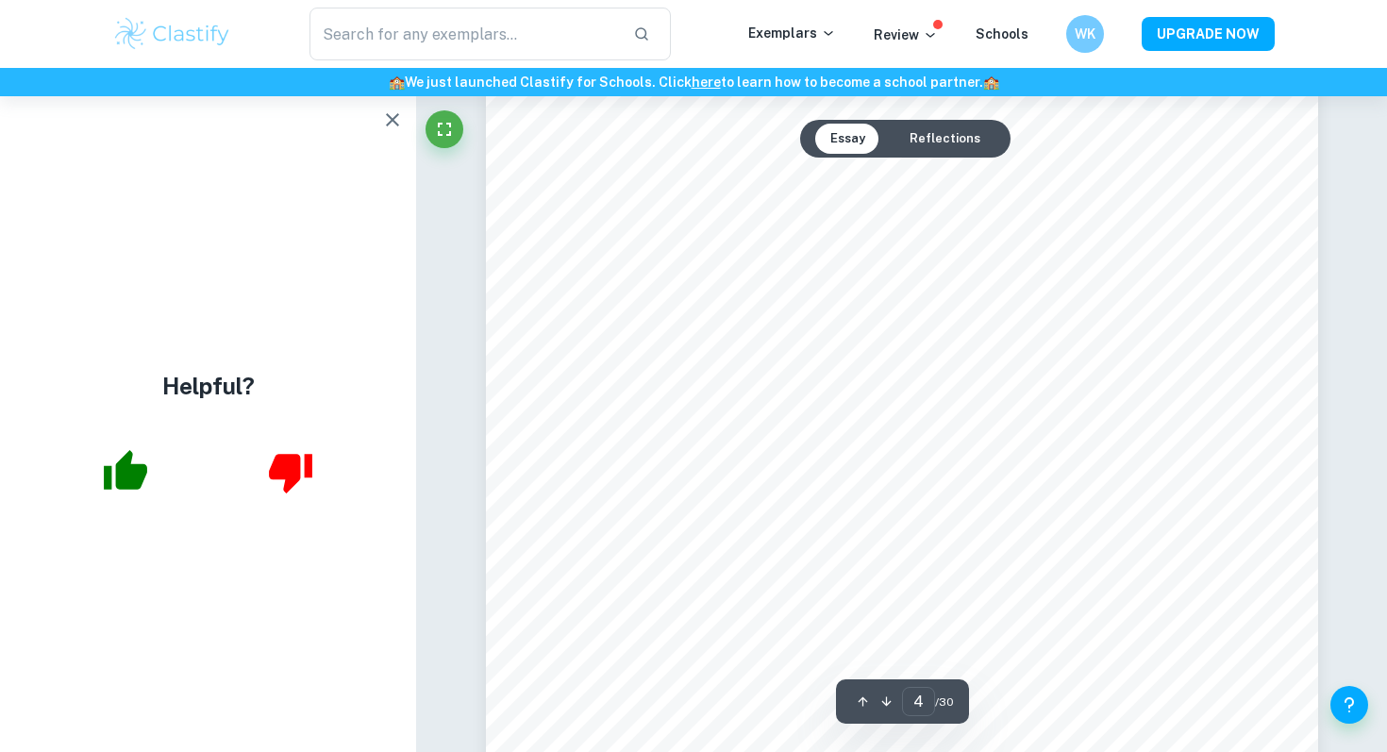
scroll to position [3944, 0]
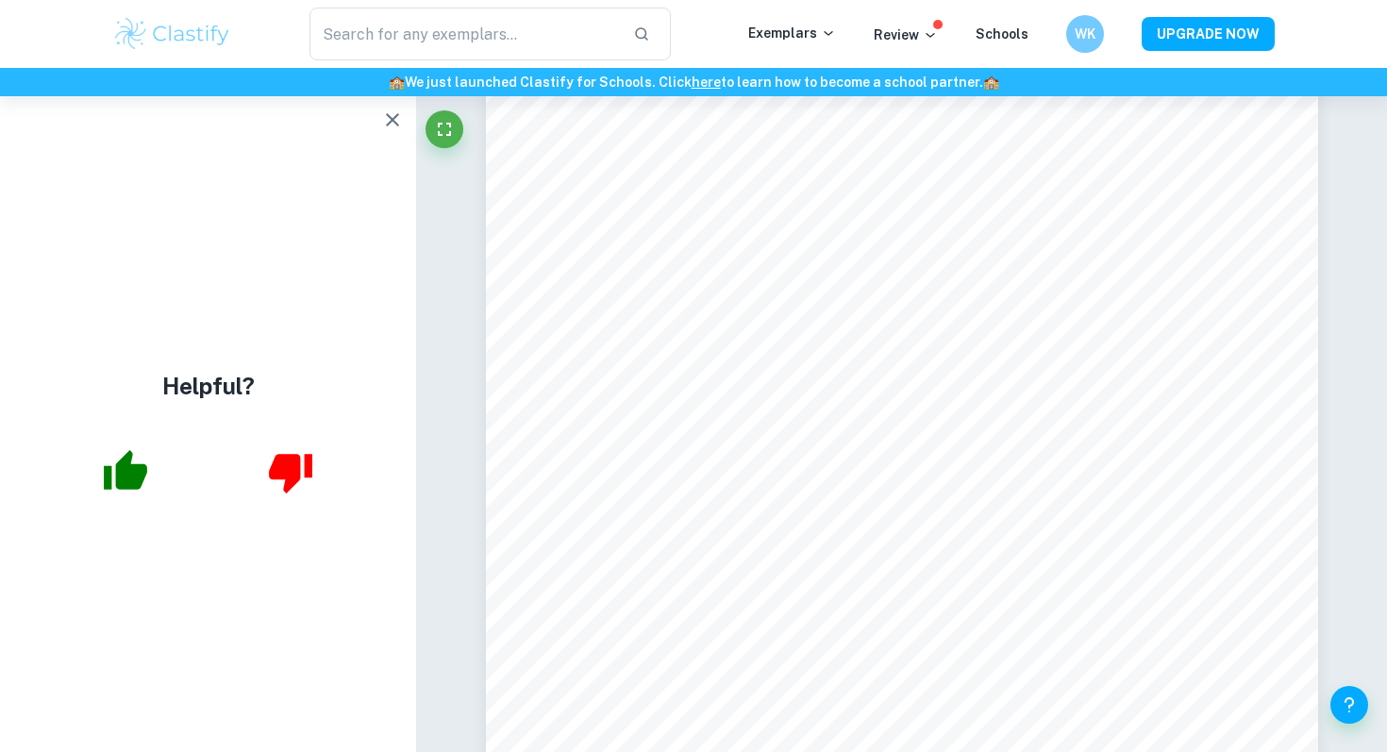
click at [395, 124] on icon "button" at bounding box center [392, 119] width 13 height 13
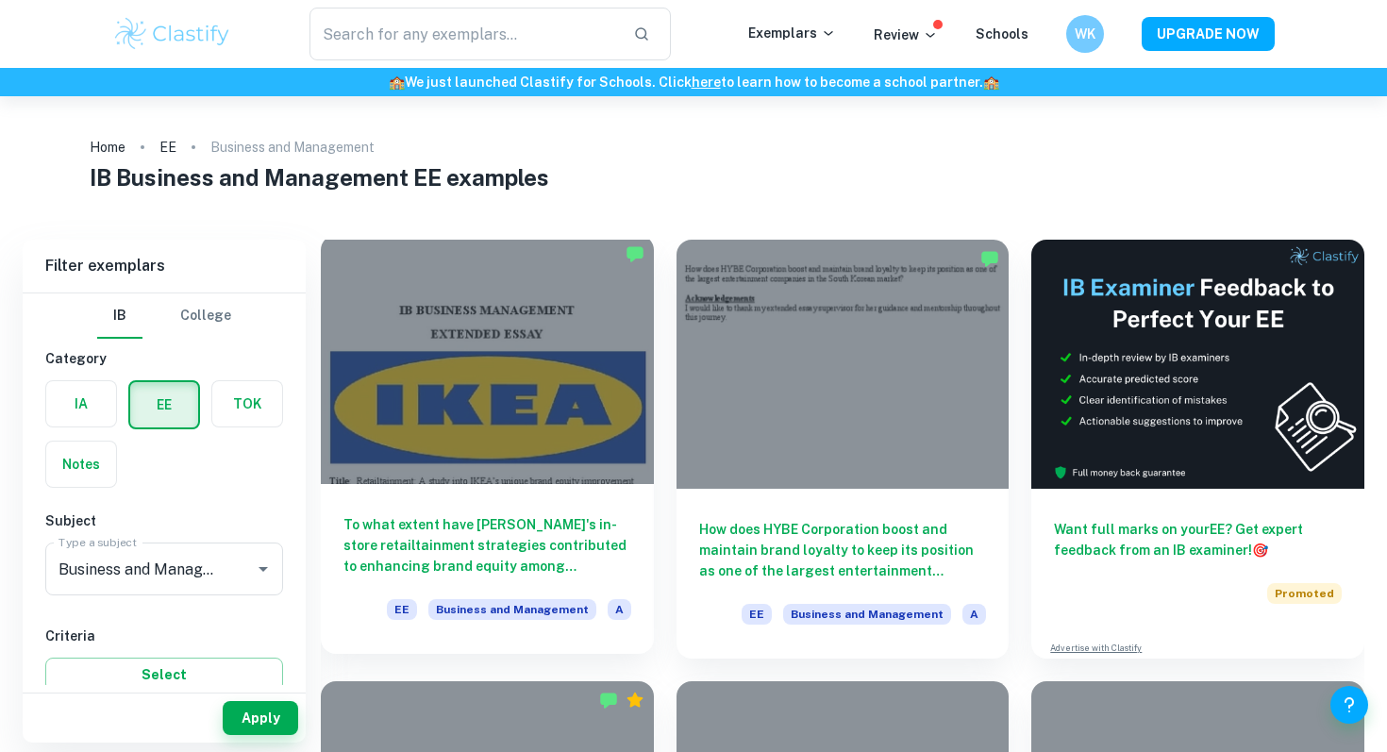
click at [547, 524] on h6 "To what extent have [PERSON_NAME]'s in-store retailtainment strategies contribu…" at bounding box center [487, 545] width 288 height 62
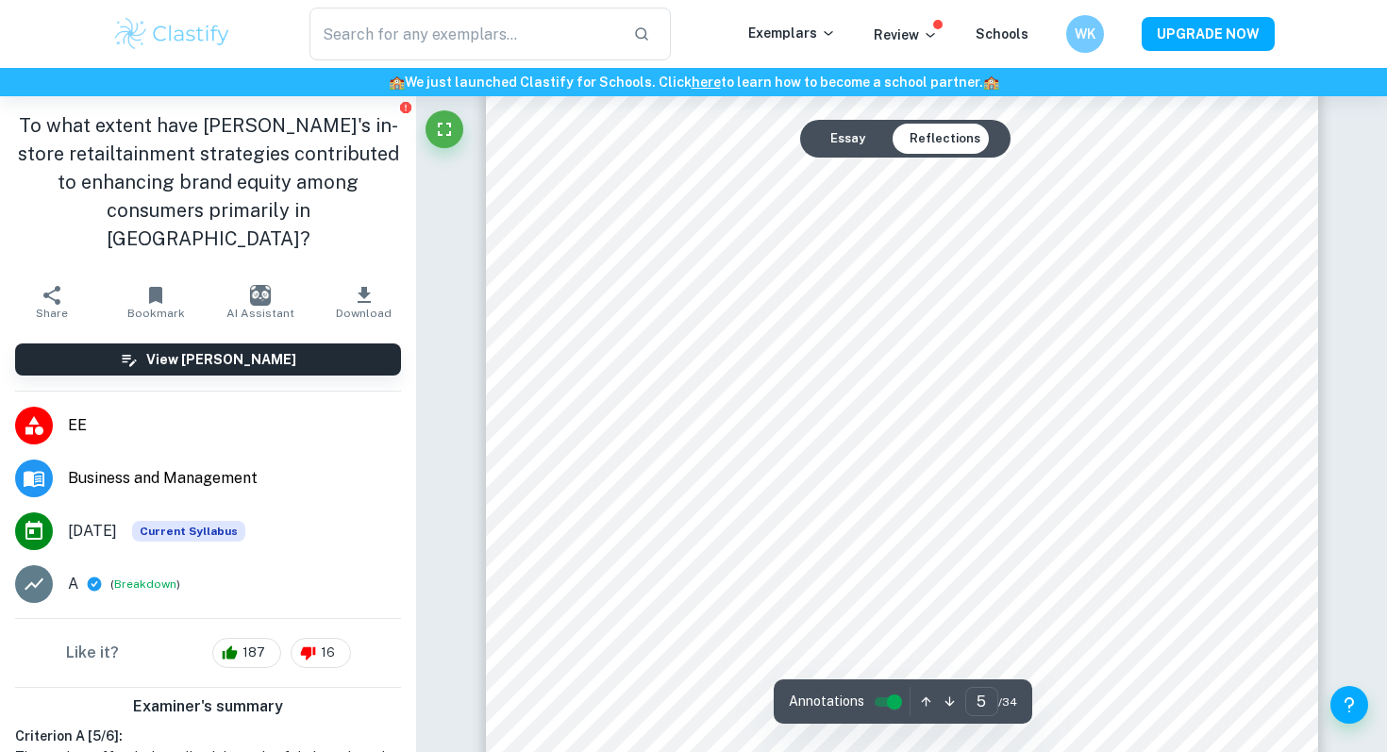
scroll to position [5076, 0]
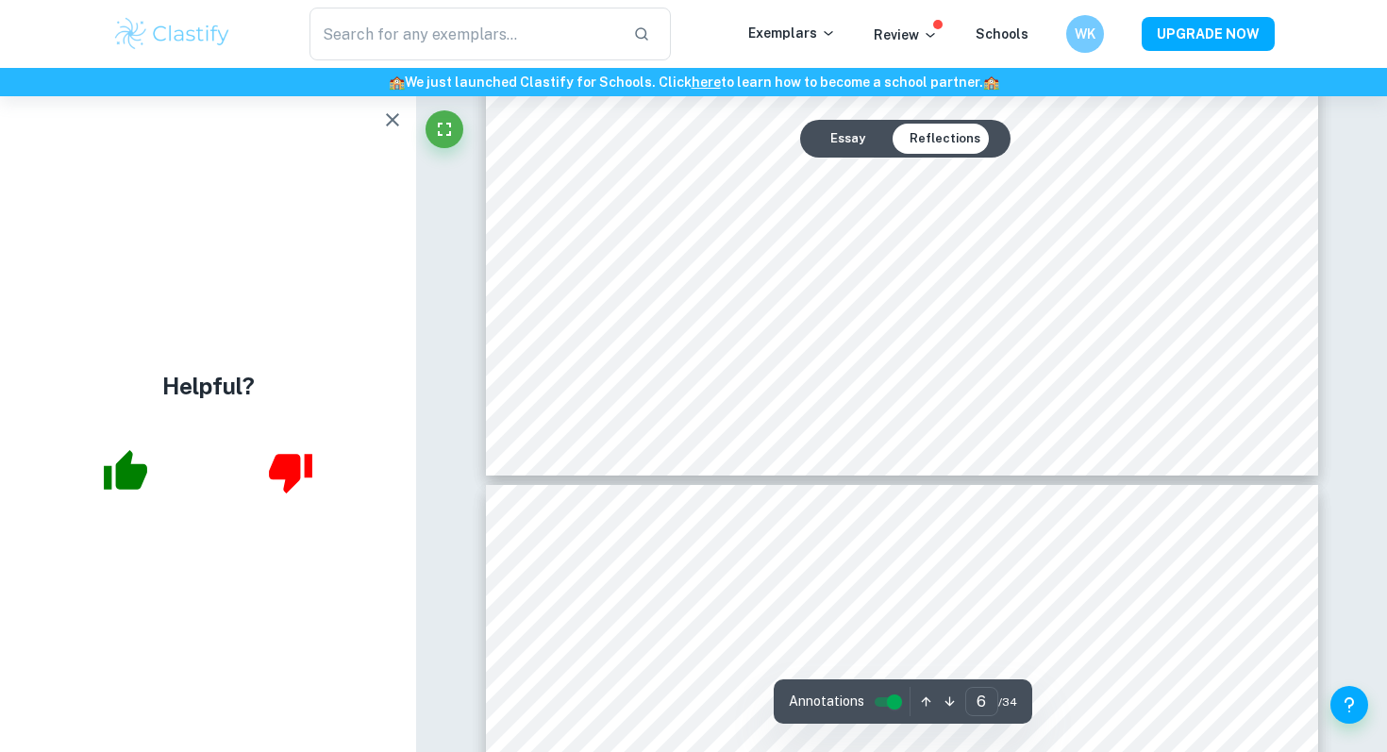
type input "7"
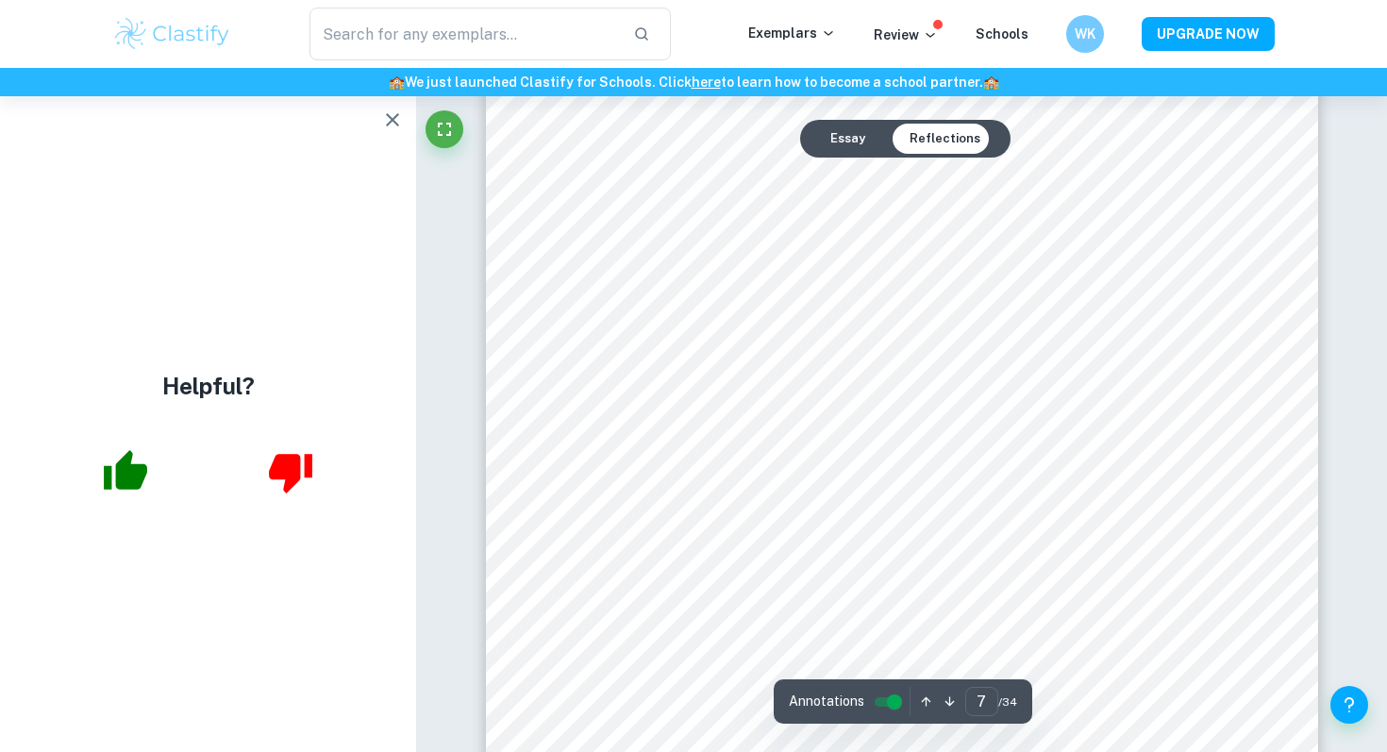
scroll to position [7383, 0]
click at [394, 123] on icon "button" at bounding box center [392, 120] width 23 height 23
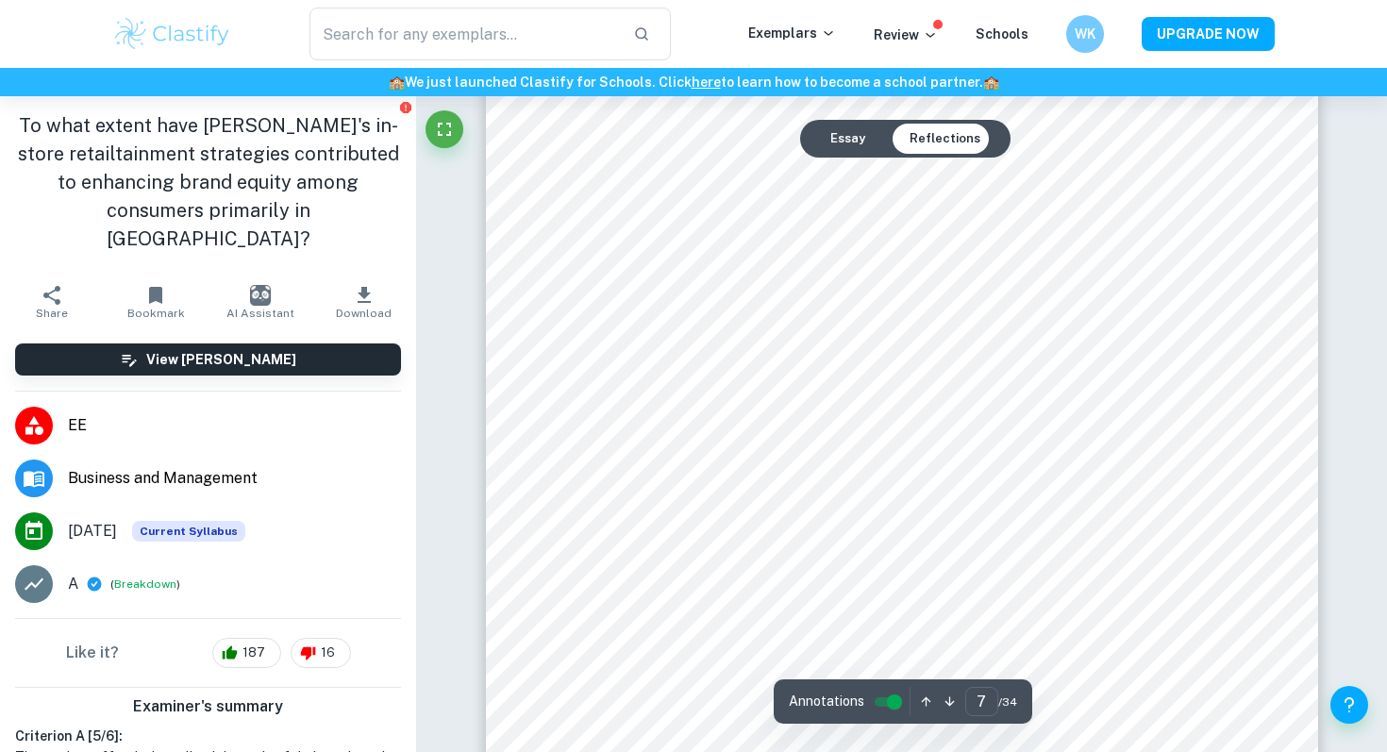
scroll to position [7478, 0]
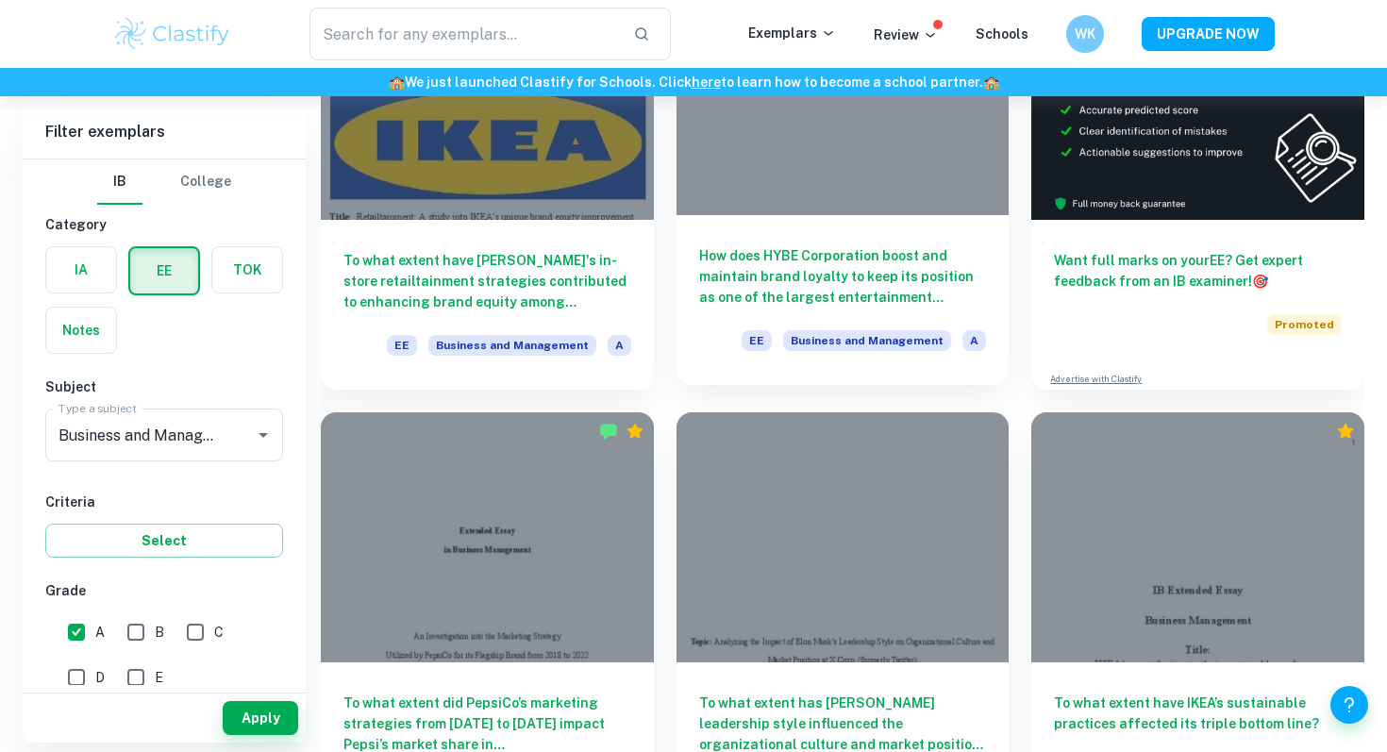
scroll to position [299, 0]
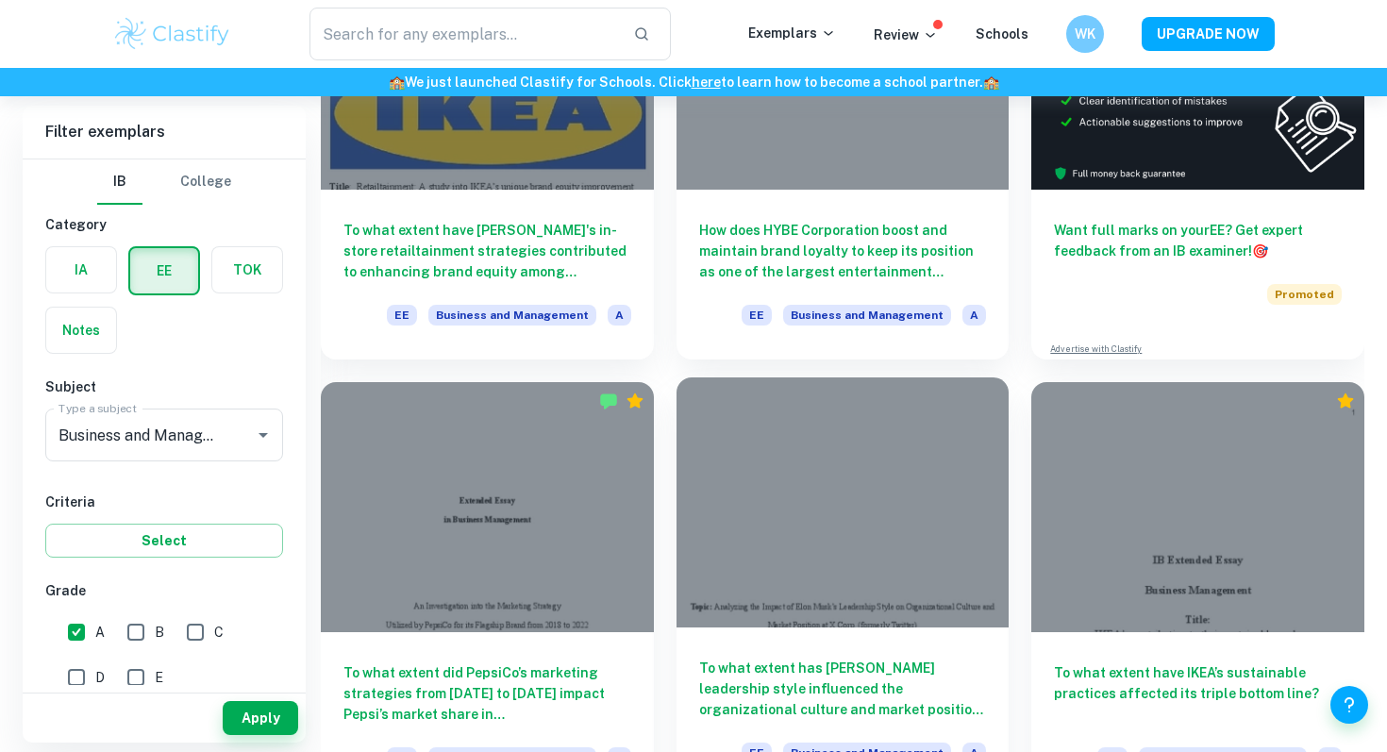
click at [762, 644] on div "To what extent has [PERSON_NAME] leadership style influenced the organizational…" at bounding box center [843, 713] width 333 height 170
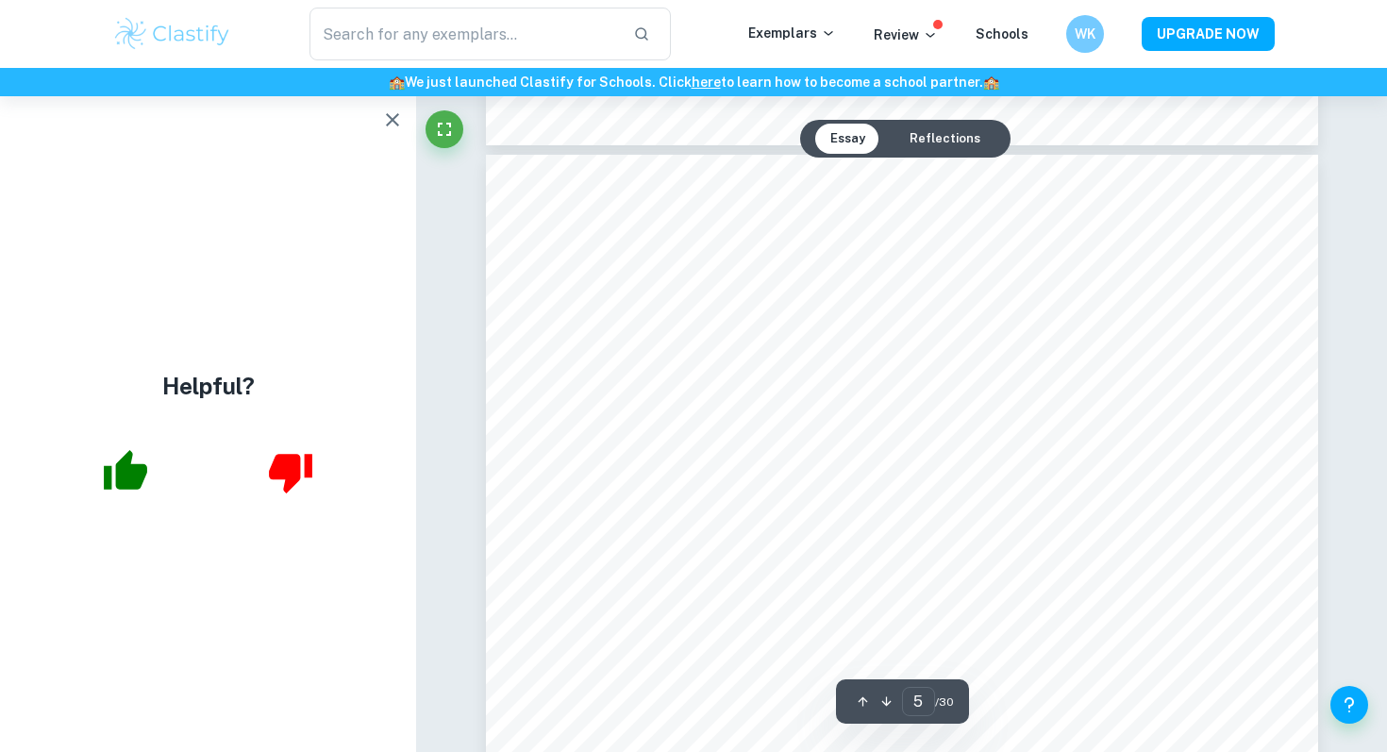
scroll to position [4594, 0]
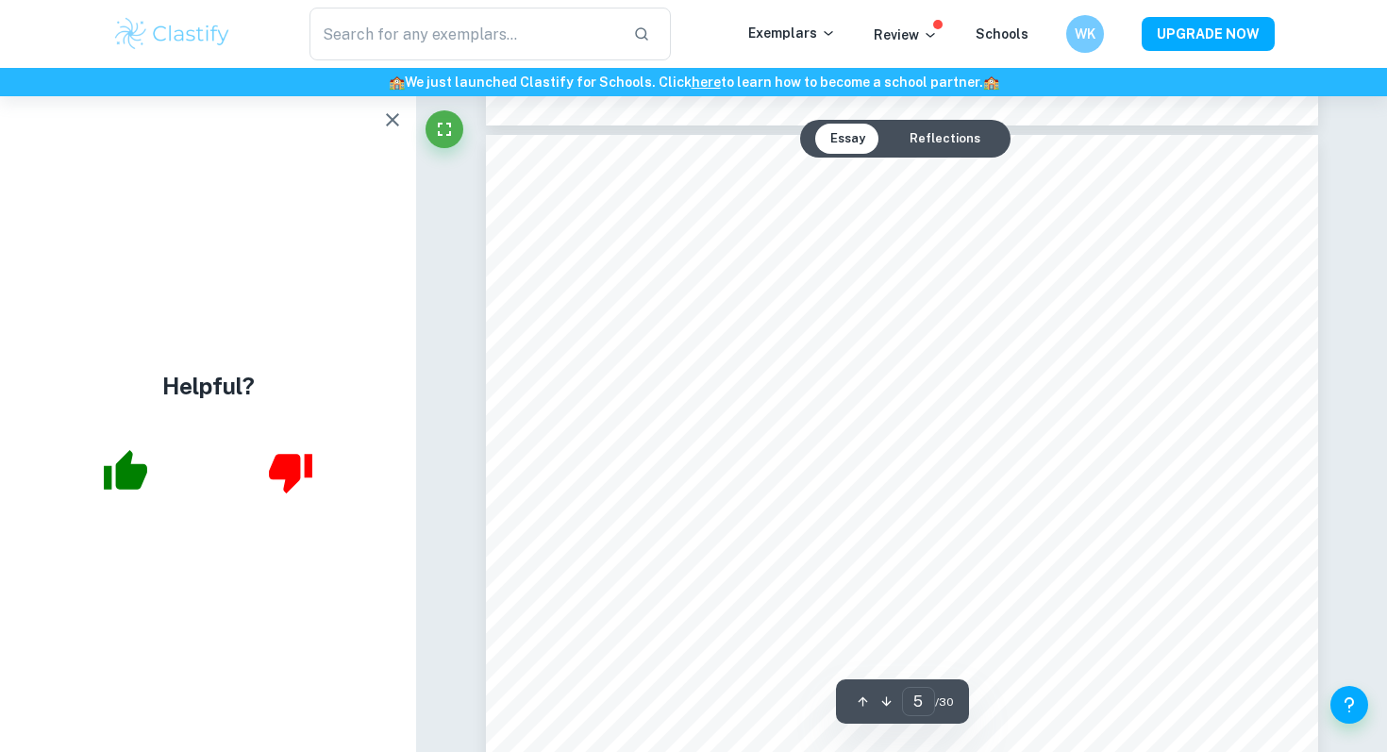
click at [385, 117] on icon "button" at bounding box center [392, 120] width 23 height 23
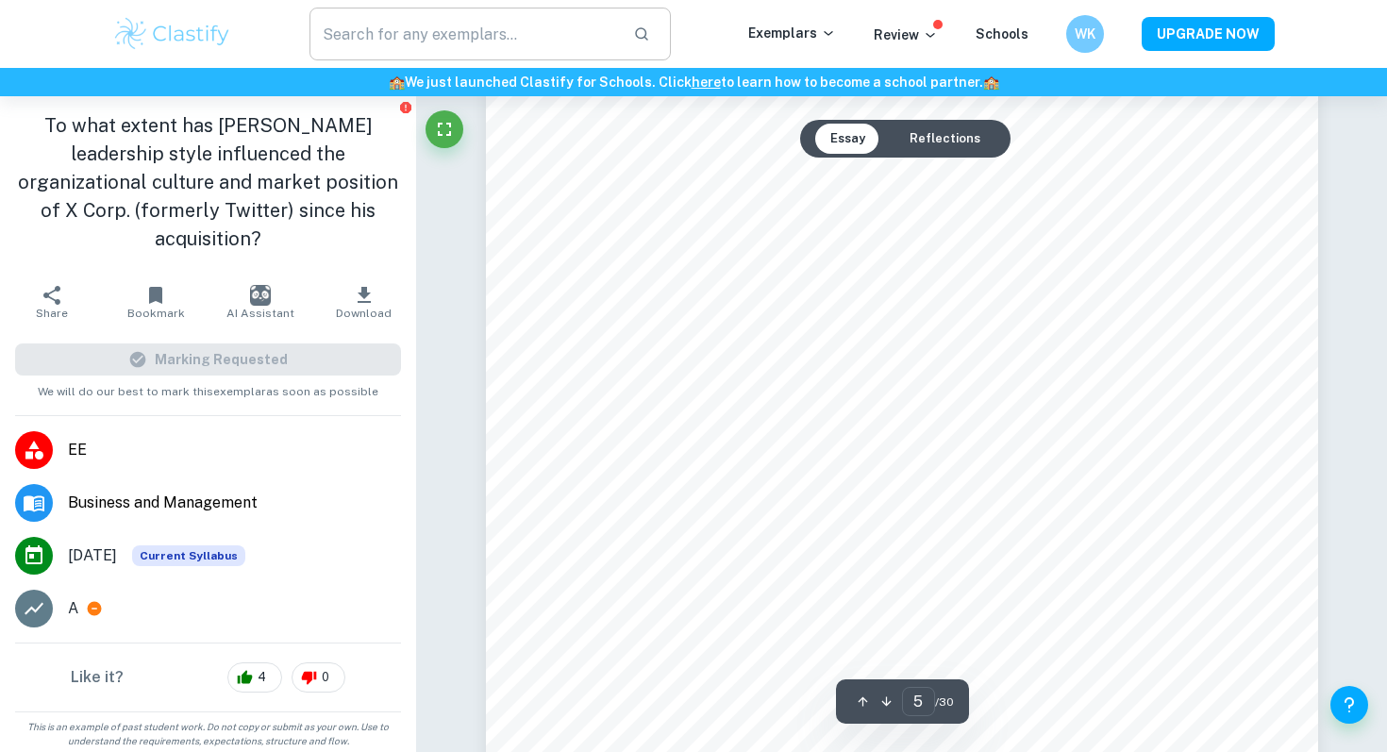
scroll to position [4687, 0]
type input "4"
